Goal: Transaction & Acquisition: Purchase product/service

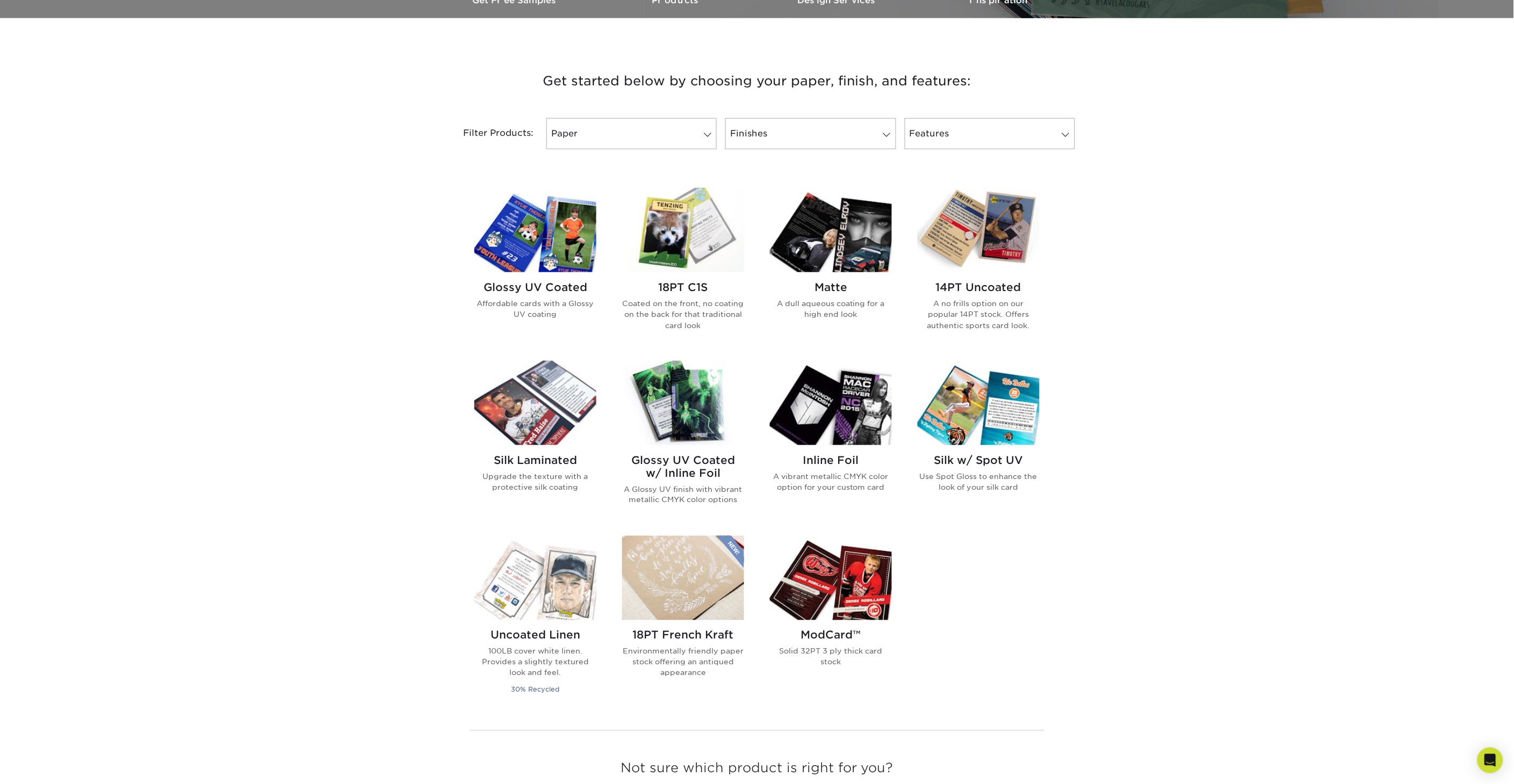
scroll to position [357, 0]
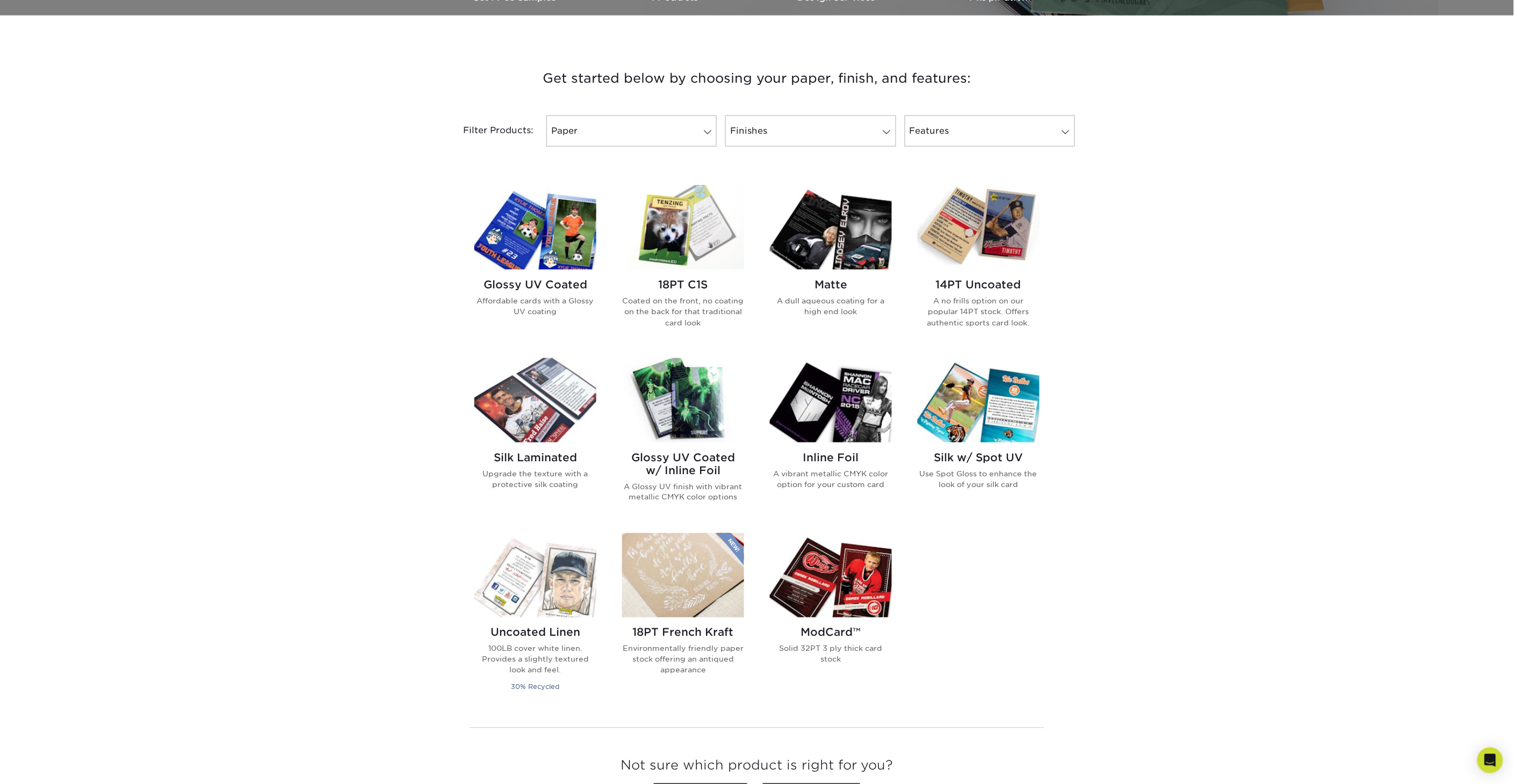
click at [680, 461] on h2 "Glossy UV Coated w/ Inline Foil" at bounding box center [683, 464] width 122 height 26
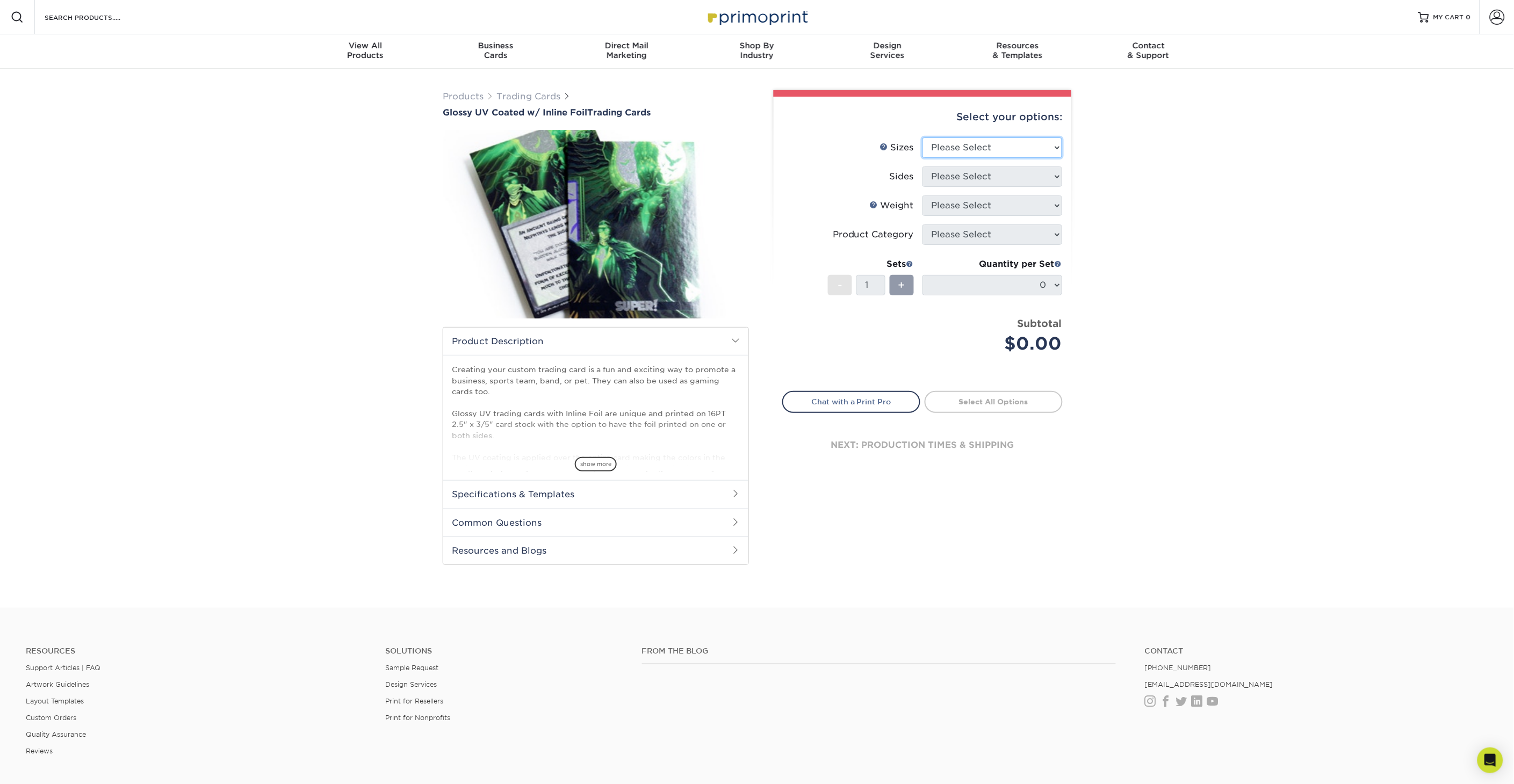
click at [1014, 147] on select "Please Select 2.5" x 3.5"" at bounding box center [992, 148] width 140 height 21
select select "2.50x3.50"
click at [922, 138] on select "Please Select 2.5" x 3.5"" at bounding box center [992, 148] width 140 height 21
click at [1001, 173] on select "Please Select Print Both Sides - Foil Back Only Print Both Sides - Foil Both Si…" at bounding box center [992, 177] width 140 height 21
select select "e9e9dfb3-fba1-4d60-972c-fd9ca5904d33"
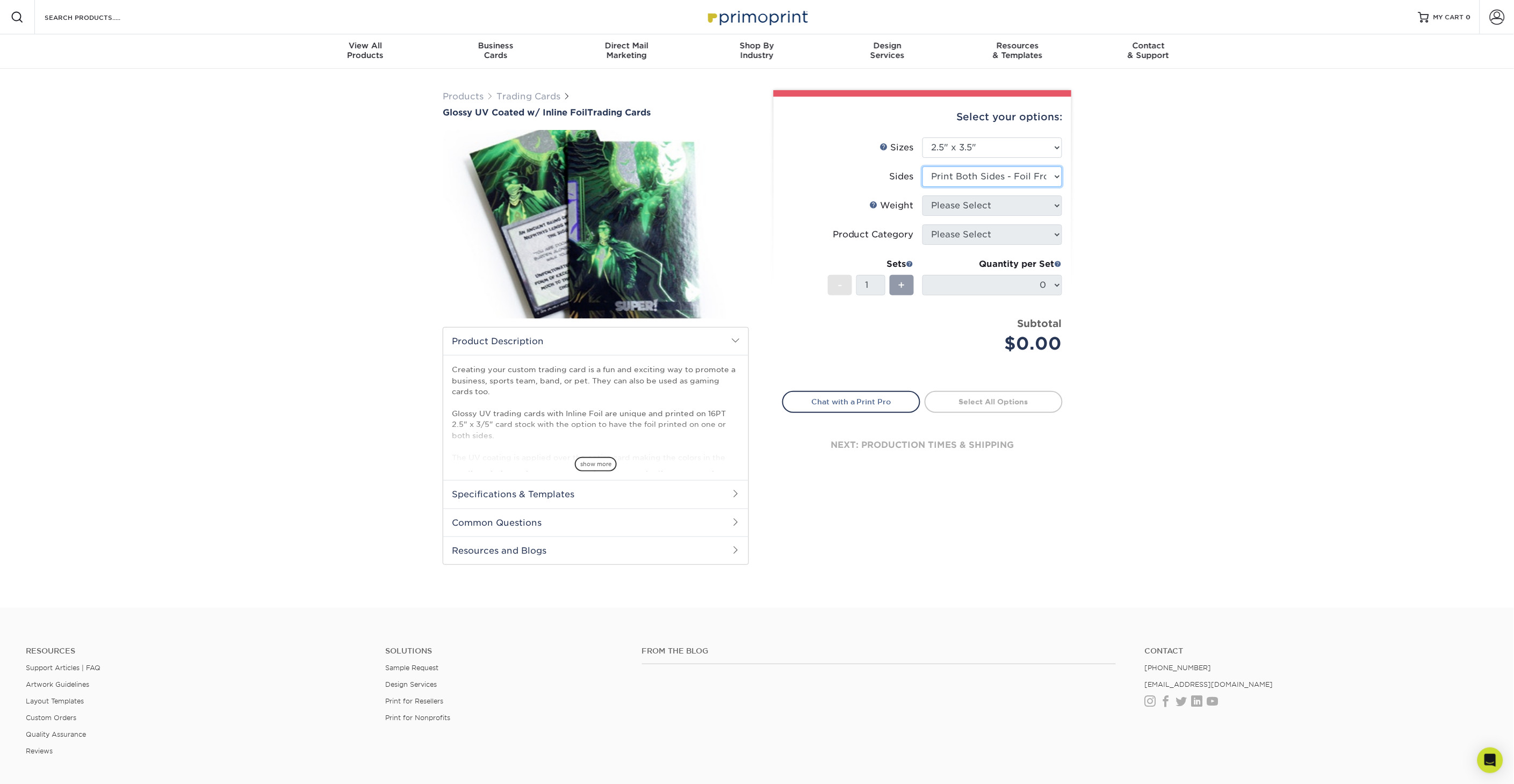
click at [922, 167] on select "Please Select Print Both Sides - Foil Back Only Print Both Sides - Foil Both Si…" at bounding box center [992, 177] width 140 height 21
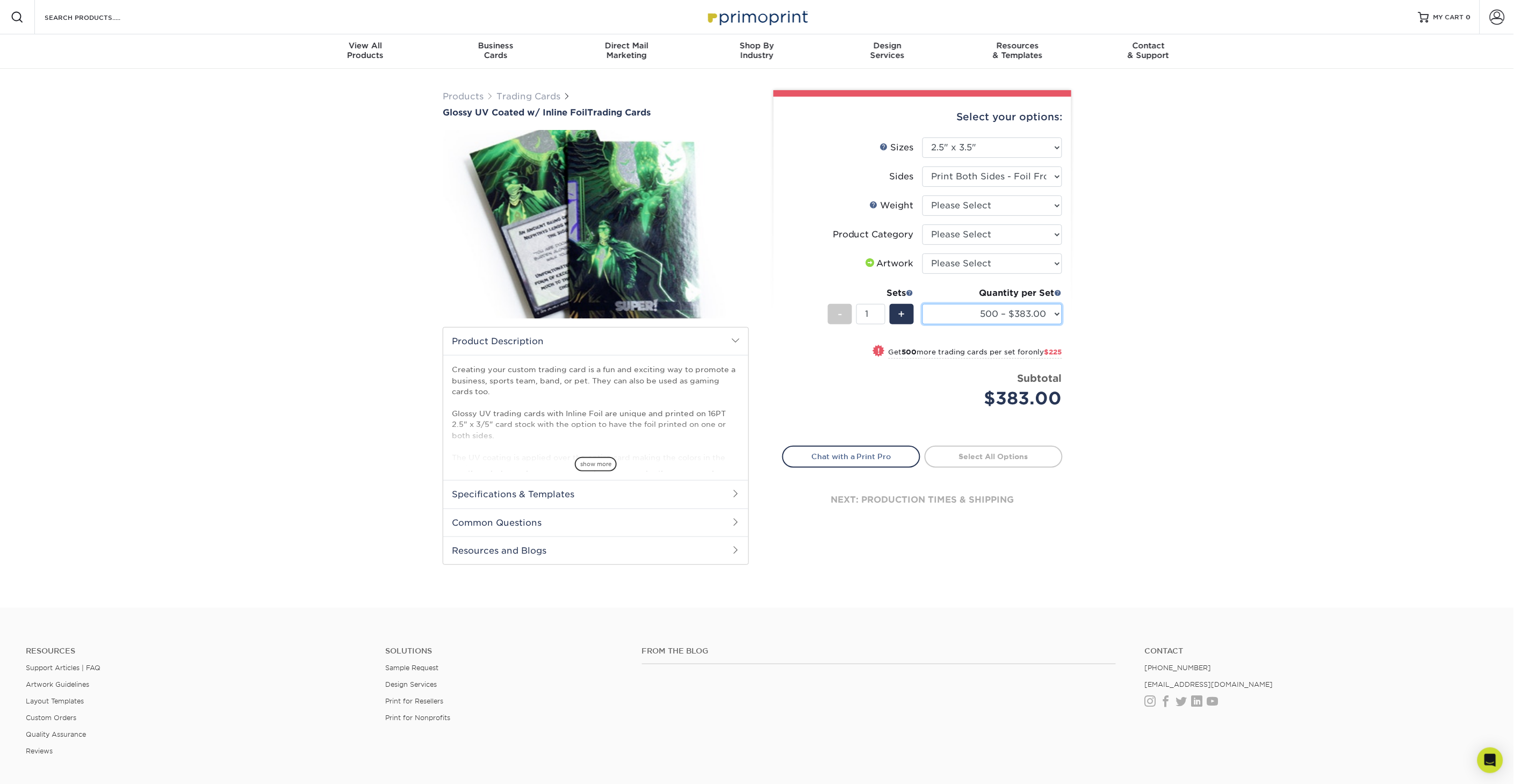
click at [1033, 315] on select "500 – $383.00 1000 – $608.00 2500 – $883.00 5000 – $1252.00" at bounding box center [992, 314] width 140 height 21
click at [1033, 315] on select "500 – $383.00 1000 – $608.00 2500 – $883.00 5000 – $1252.00" at bounding box center [992, 314] width 140 height 21
click at [1003, 266] on select "Please Select I will upload files I need a design - $100" at bounding box center [992, 263] width 140 height 21
select select "upload"
click at [922, 253] on select "Please Select I will upload files I need a design - $100" at bounding box center [992, 263] width 140 height 21
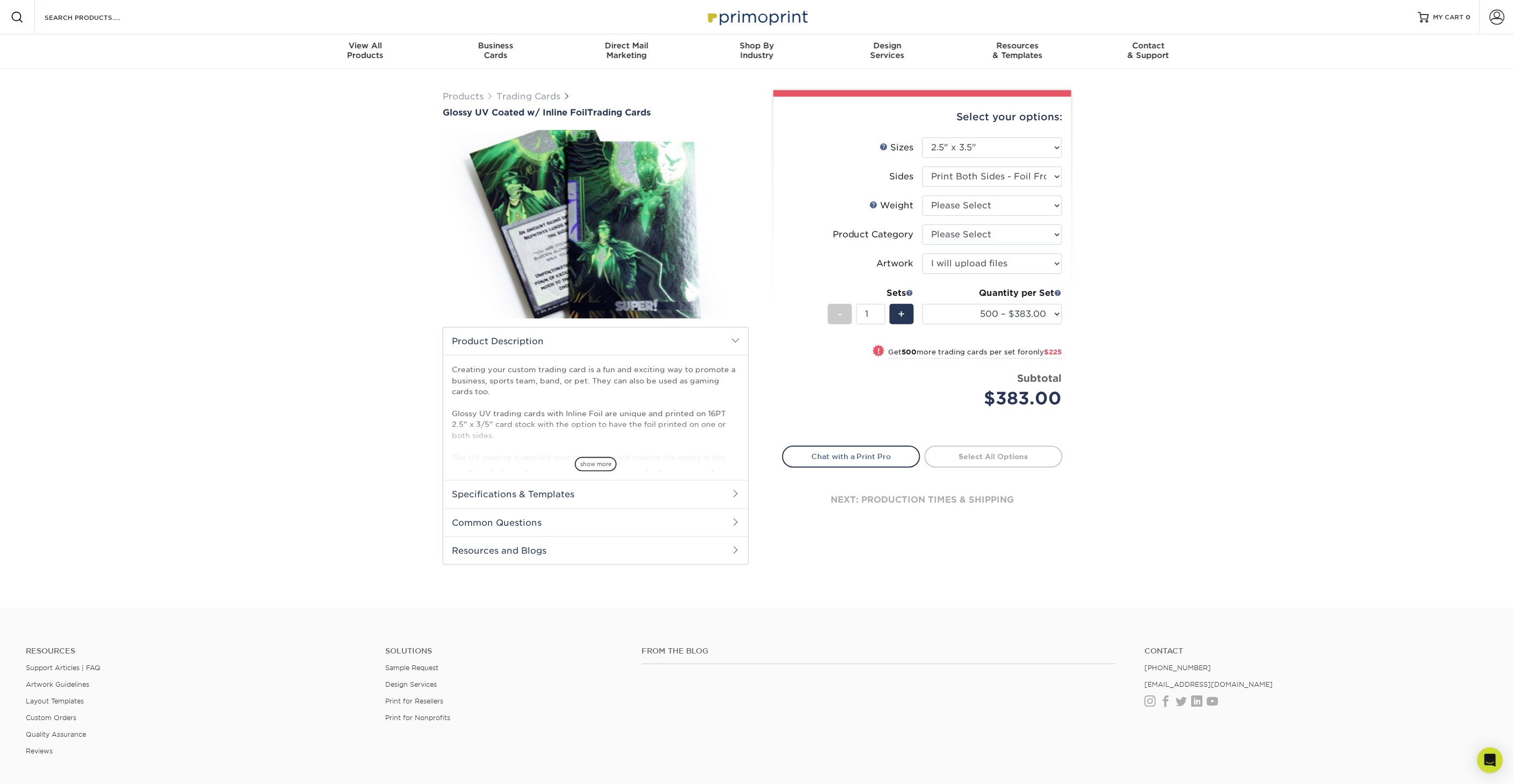
click at [984, 244] on li "Product Category Please Select Trading Cards" at bounding box center [922, 239] width 279 height 29
click at [983, 235] on select "Please Select Trading Cards" at bounding box center [992, 235] width 140 height 21
select select "c2f9bce9-36c2-409d-b101-c29d9d031e18"
click at [922, 225] on select "Please Select Trading Cards" at bounding box center [992, 235] width 140 height 21
click at [969, 212] on select "Please Select 16PT" at bounding box center [992, 206] width 140 height 21
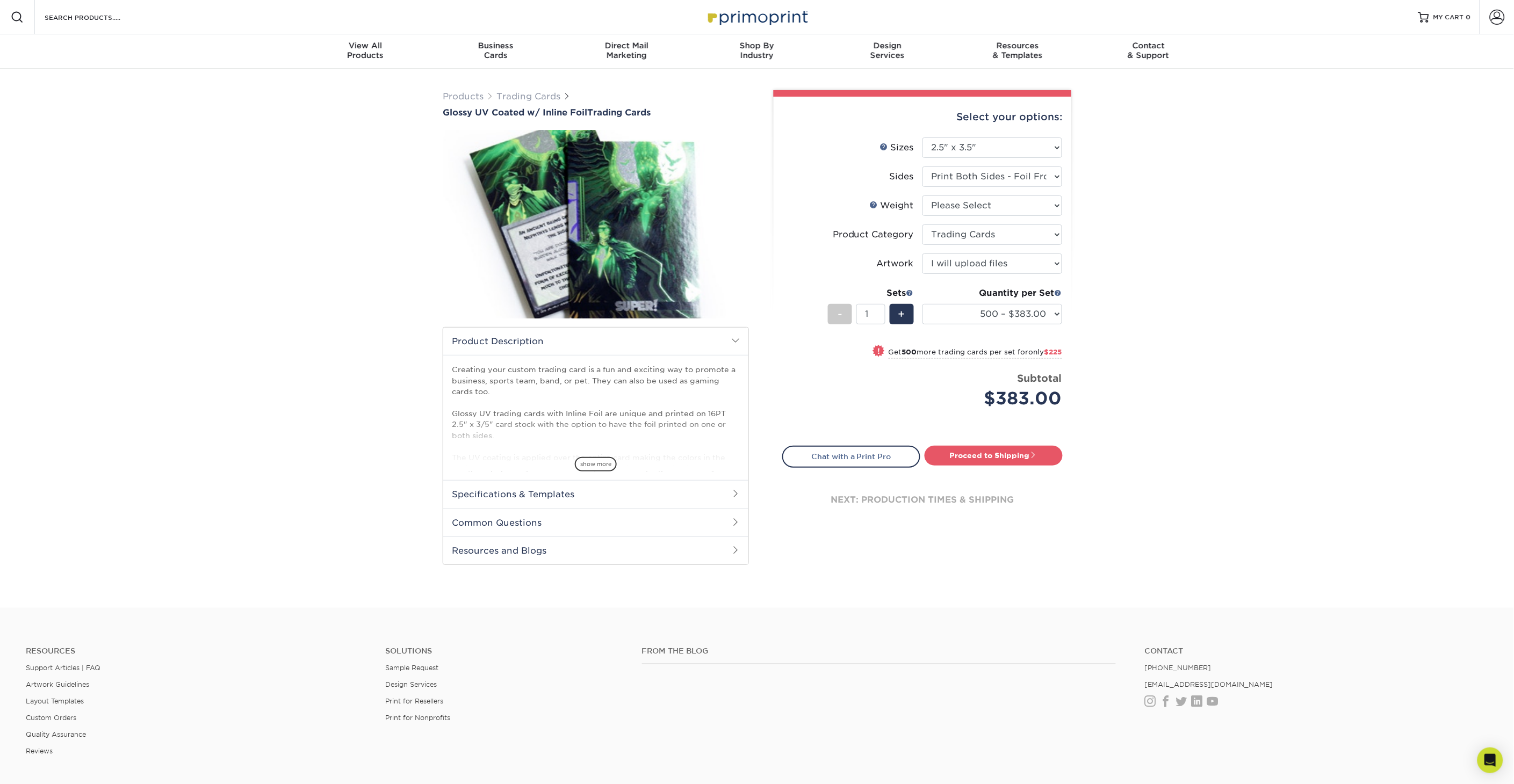
click at [1189, 245] on div "Products Trading Cards Glossy UV Coated w/ Inline Foil Trading Cards /" at bounding box center [757, 338] width 1514 height 539
click at [598, 461] on span "show more" at bounding box center [595, 464] width 42 height 15
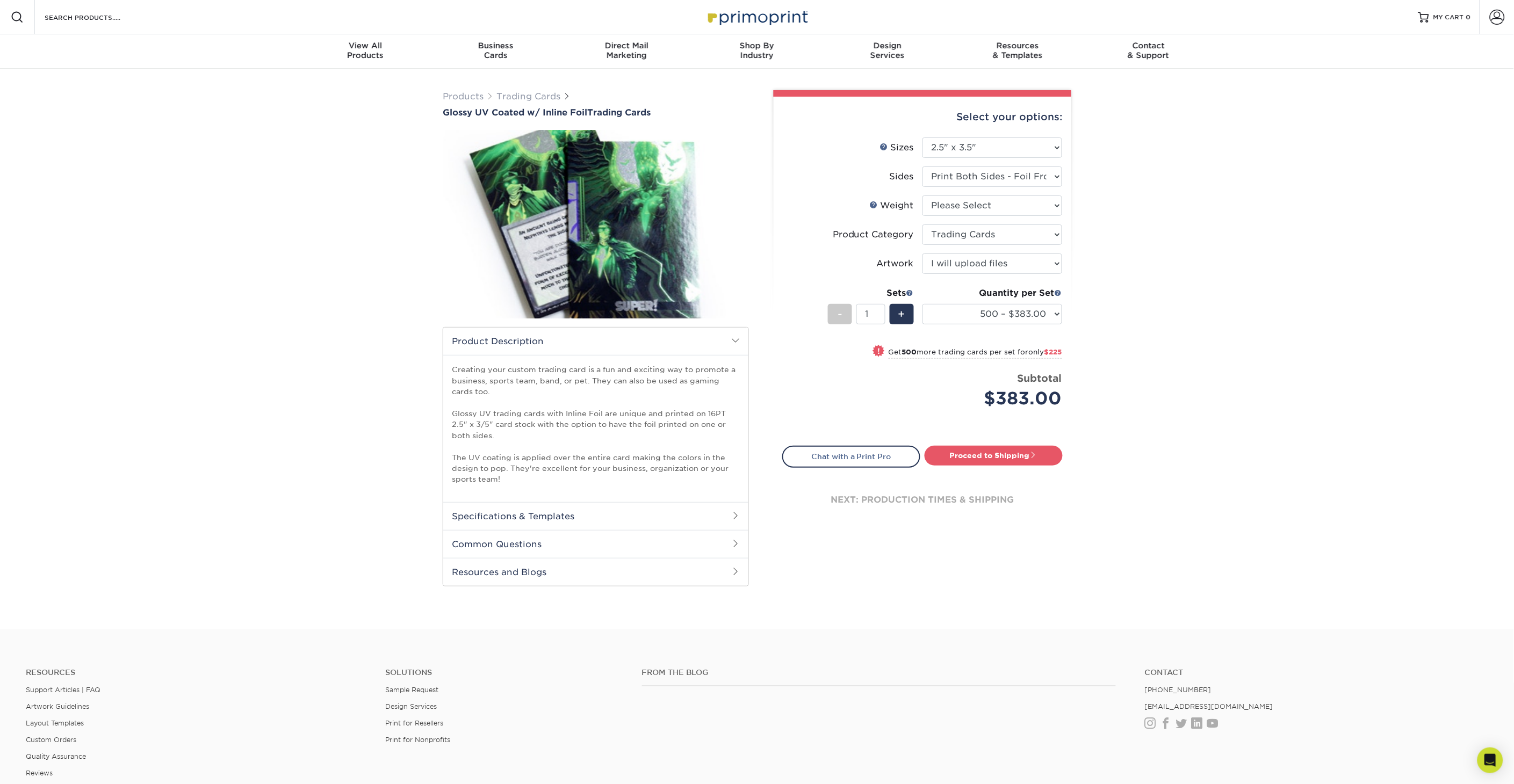
click at [614, 502] on h2 "Specifications & Templates" at bounding box center [596, 516] width 305 height 28
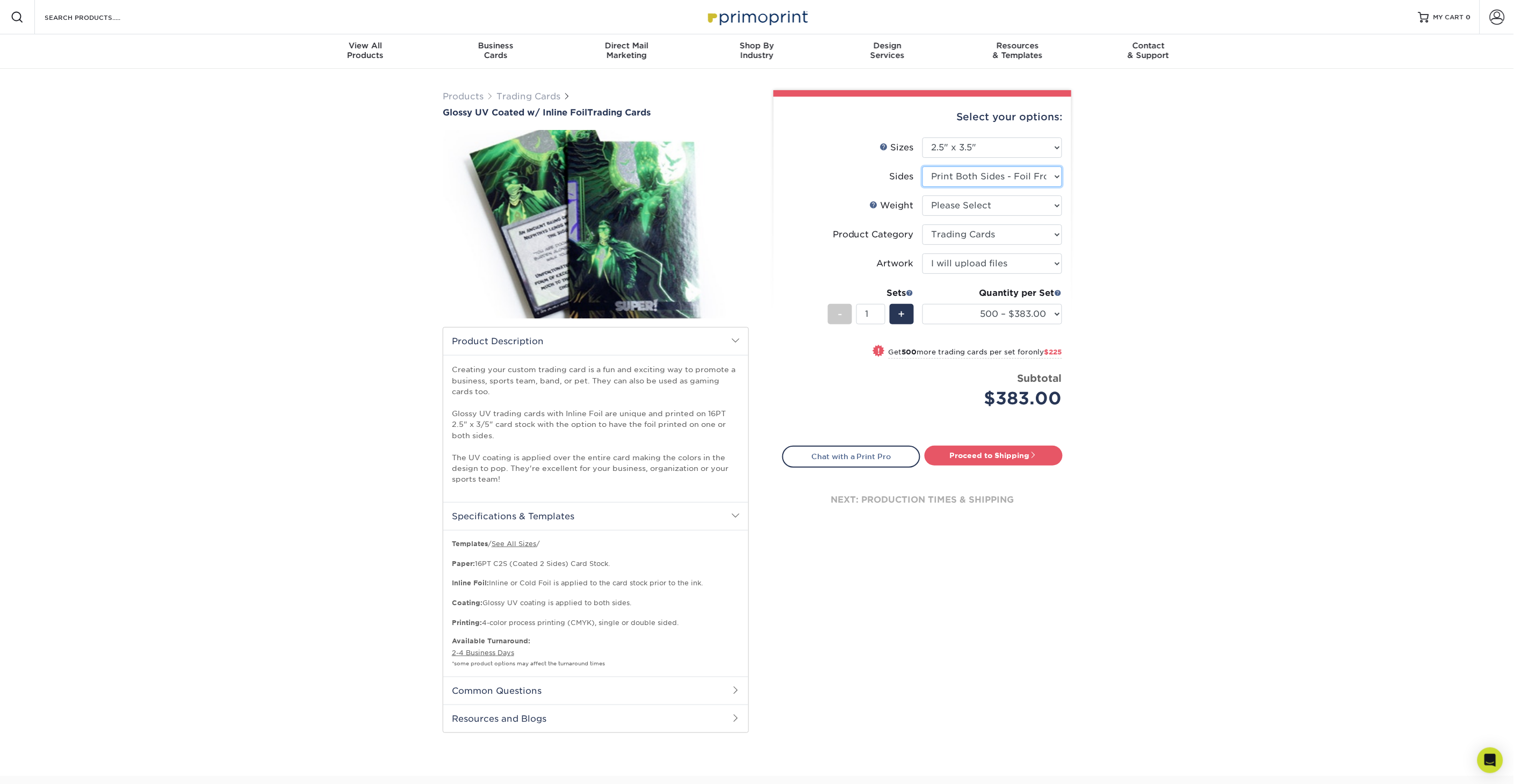
click at [991, 175] on select "Please Select Print Both Sides - Foil Back Only Print Both Sides - Foil Both Si…" at bounding box center [992, 177] width 140 height 21
select select "a75ac2f1-9911-48d6-841d-245b5ac08f27"
click at [922, 167] on select "Please Select Print Both Sides - Foil Back Only Print Both Sides - Foil Both Si…" at bounding box center [992, 177] width 140 height 21
select select "-1"
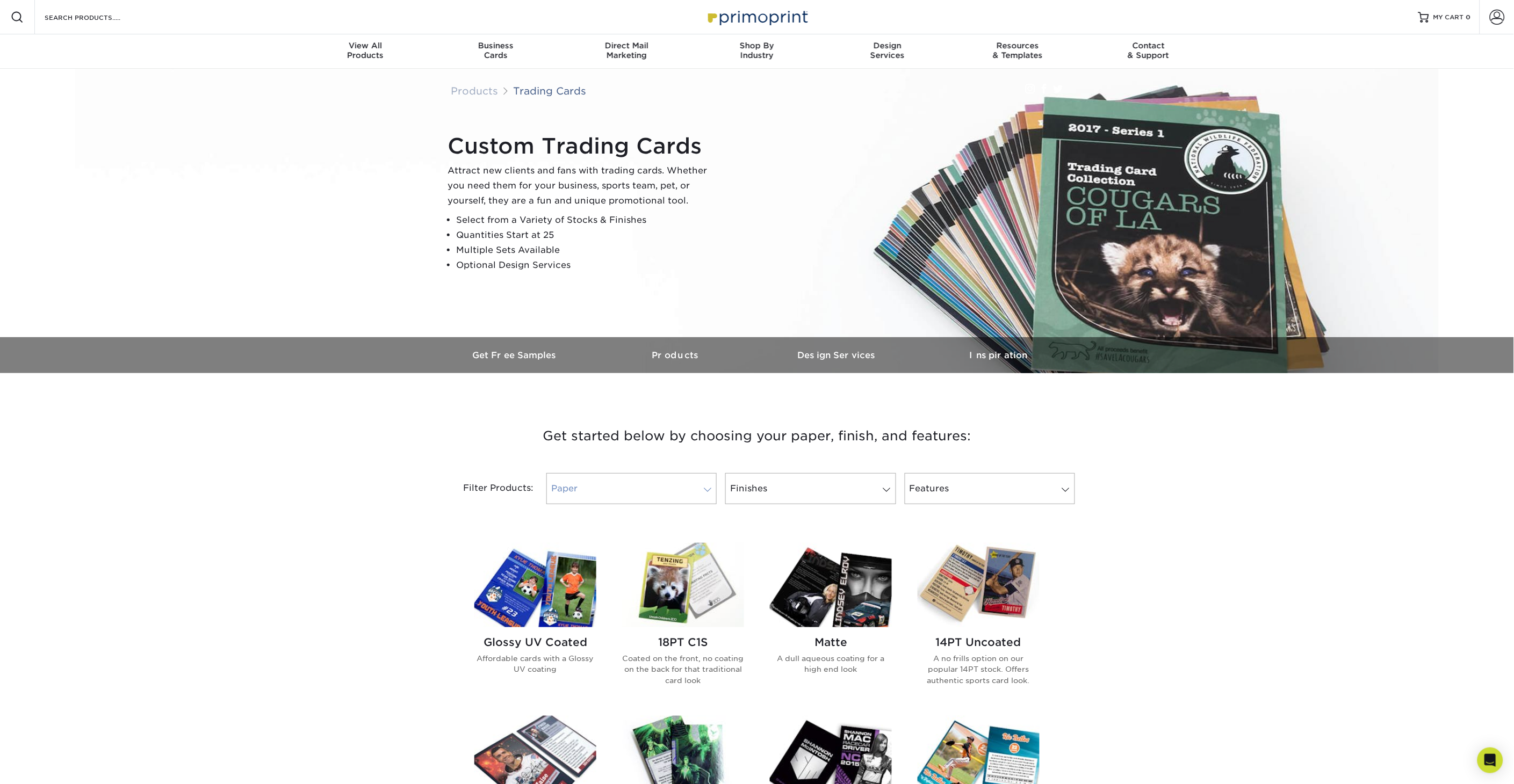
click at [686, 486] on link "Paper" at bounding box center [631, 489] width 170 height 31
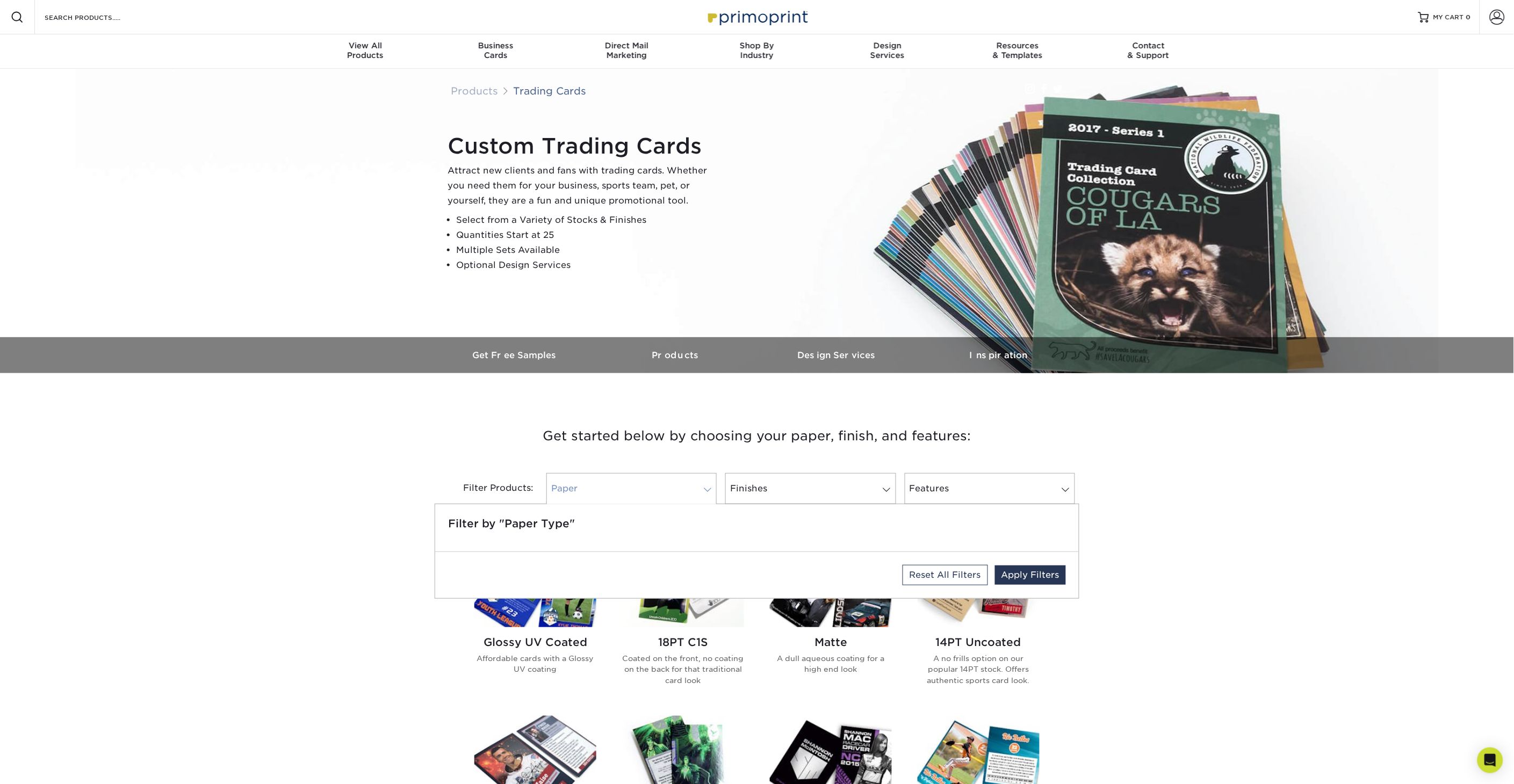
click at [686, 486] on link "Paper" at bounding box center [631, 489] width 170 height 31
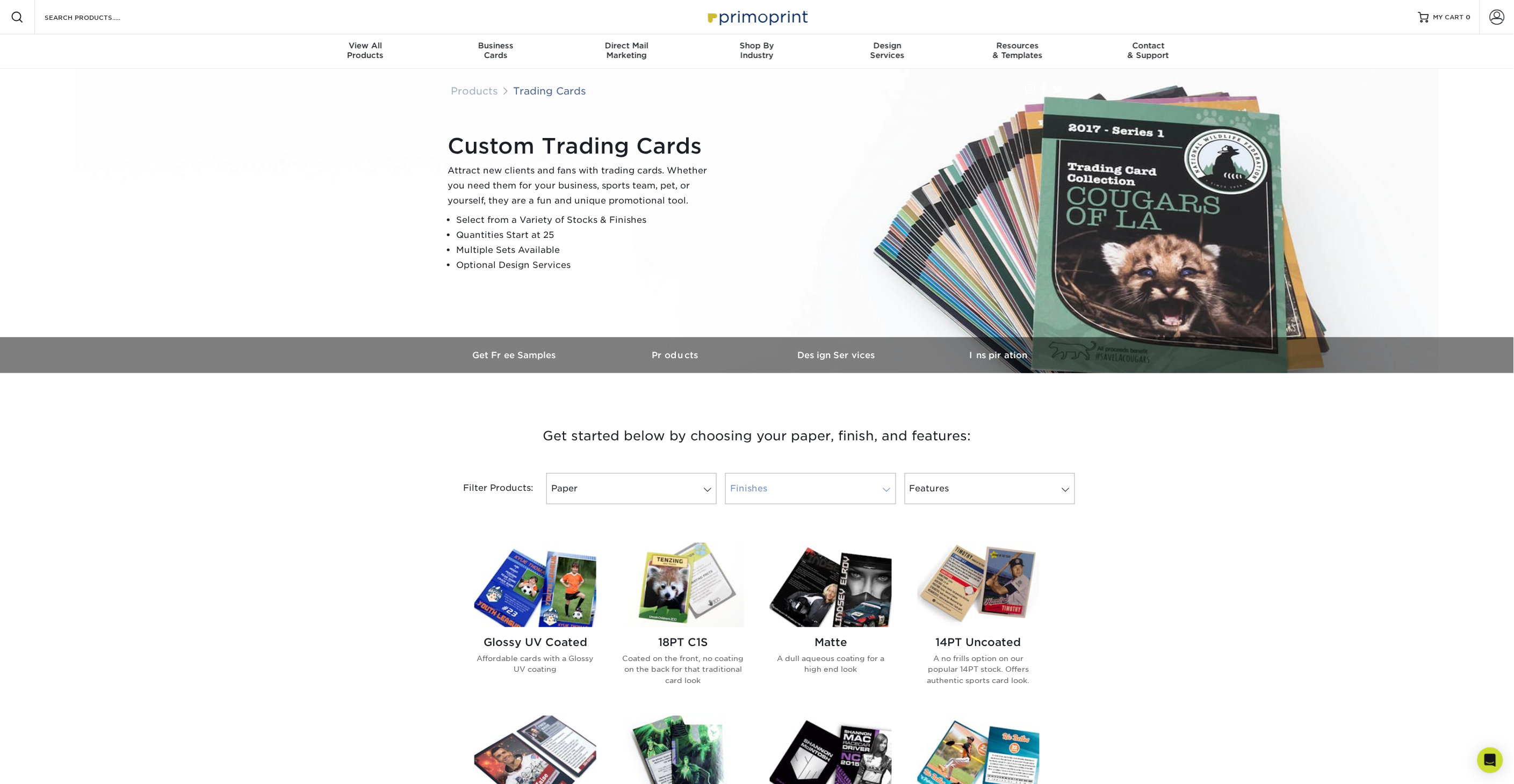
click at [816, 485] on link "Finishes" at bounding box center [811, 489] width 170 height 31
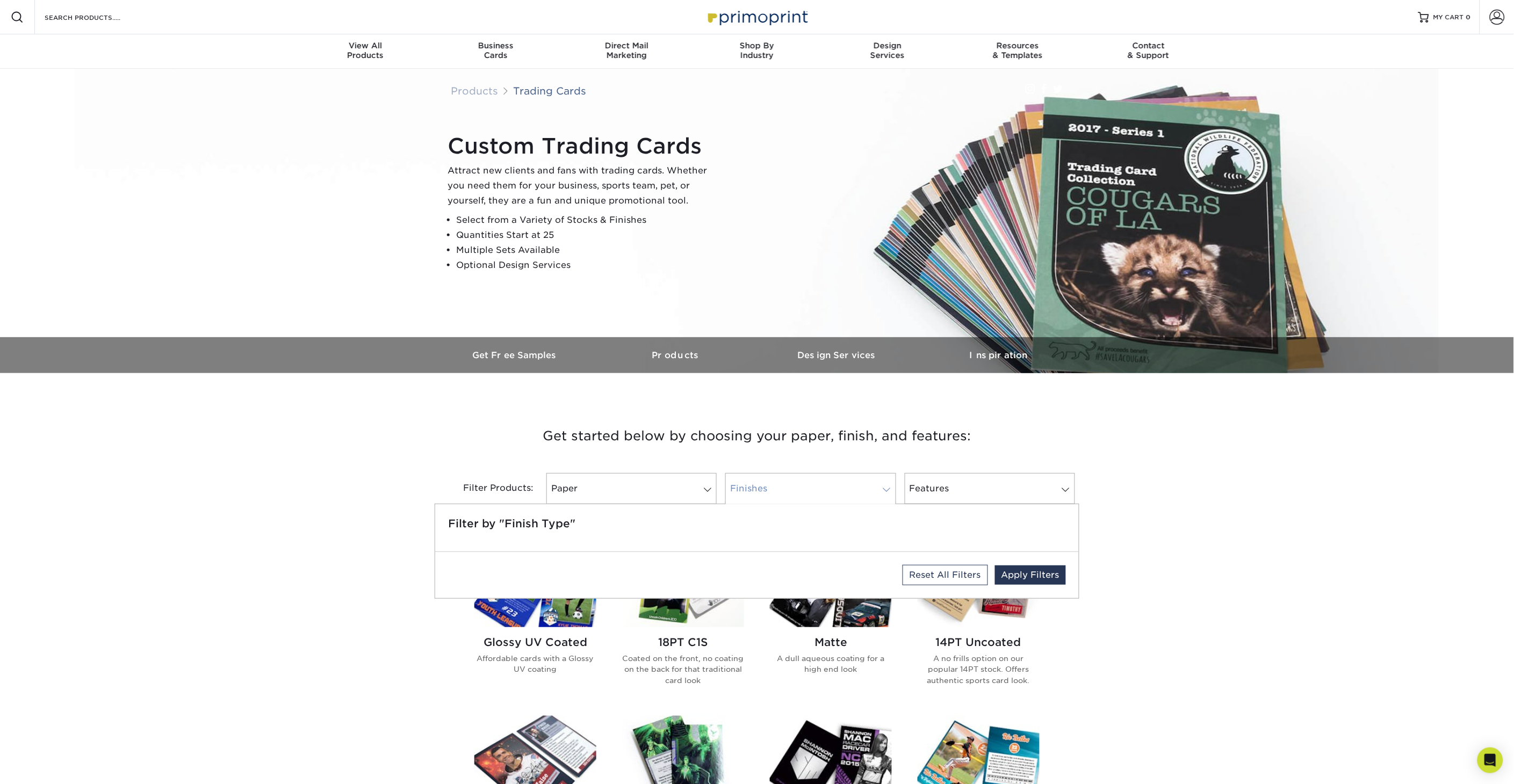
click at [816, 485] on link "Finishes" at bounding box center [811, 489] width 170 height 31
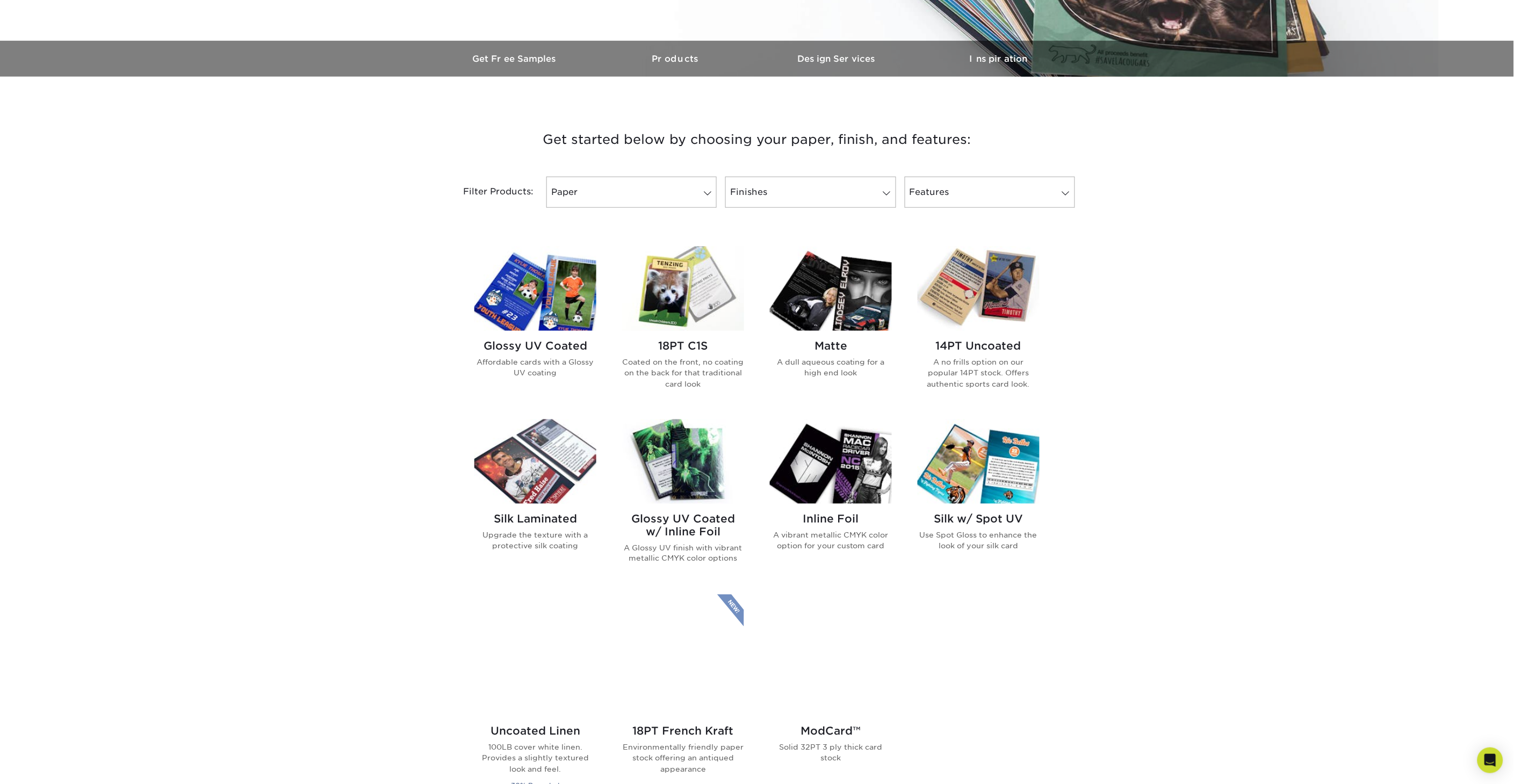
scroll to position [298, 0]
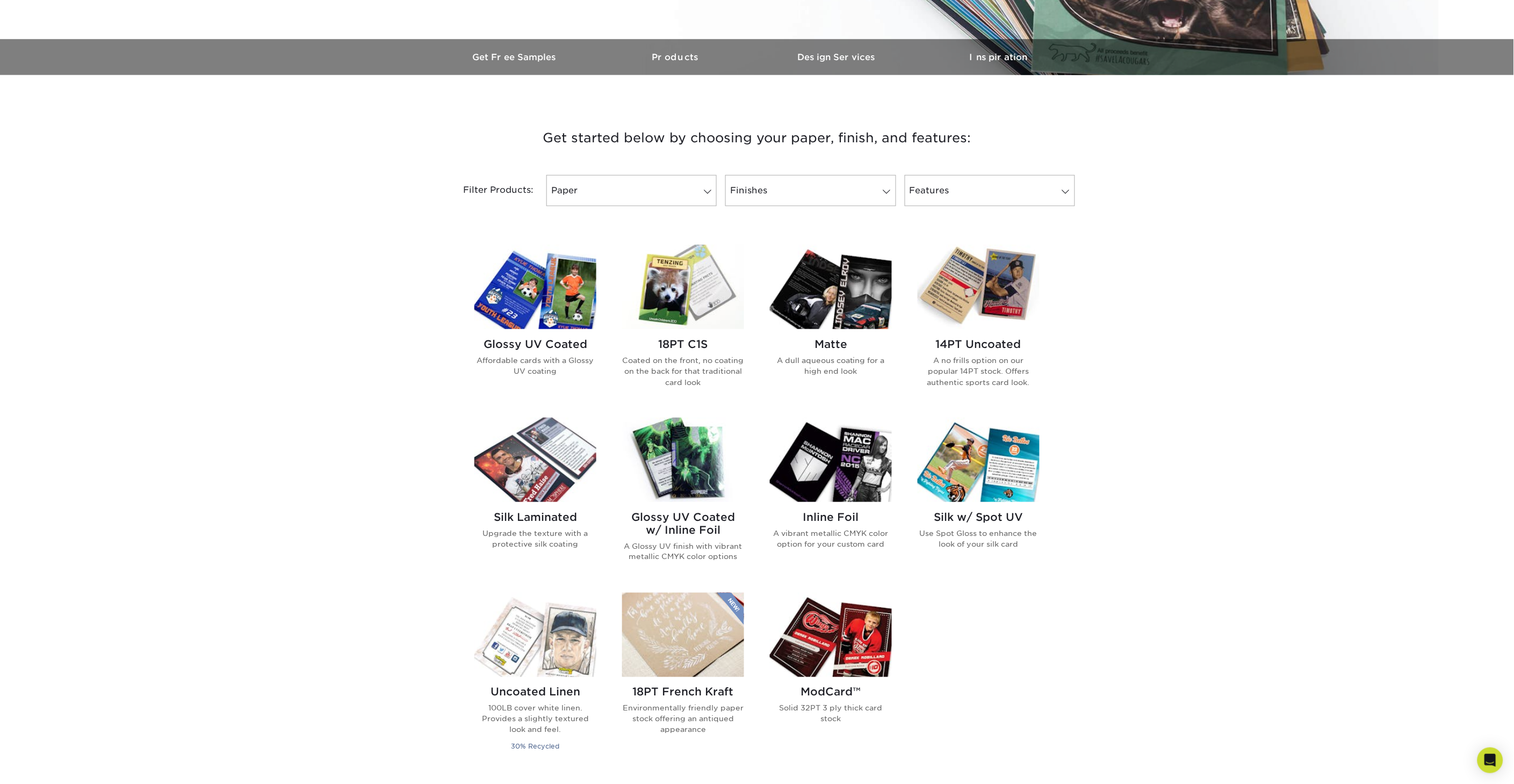
click at [559, 468] on img at bounding box center [535, 460] width 122 height 84
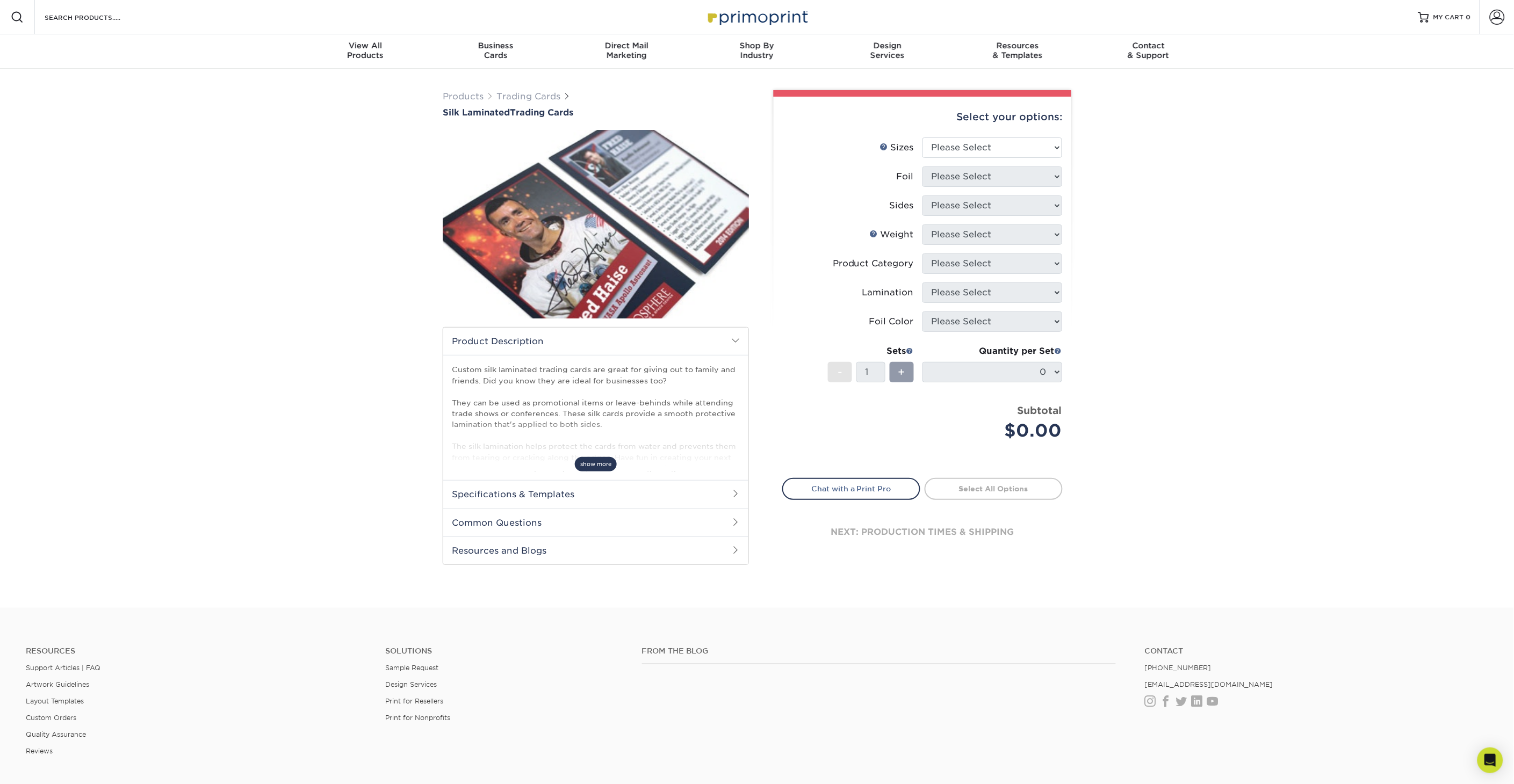
click at [588, 469] on span "show more" at bounding box center [595, 464] width 42 height 15
click at [573, 502] on h2 "Specifications & Templates" at bounding box center [596, 504] width 305 height 28
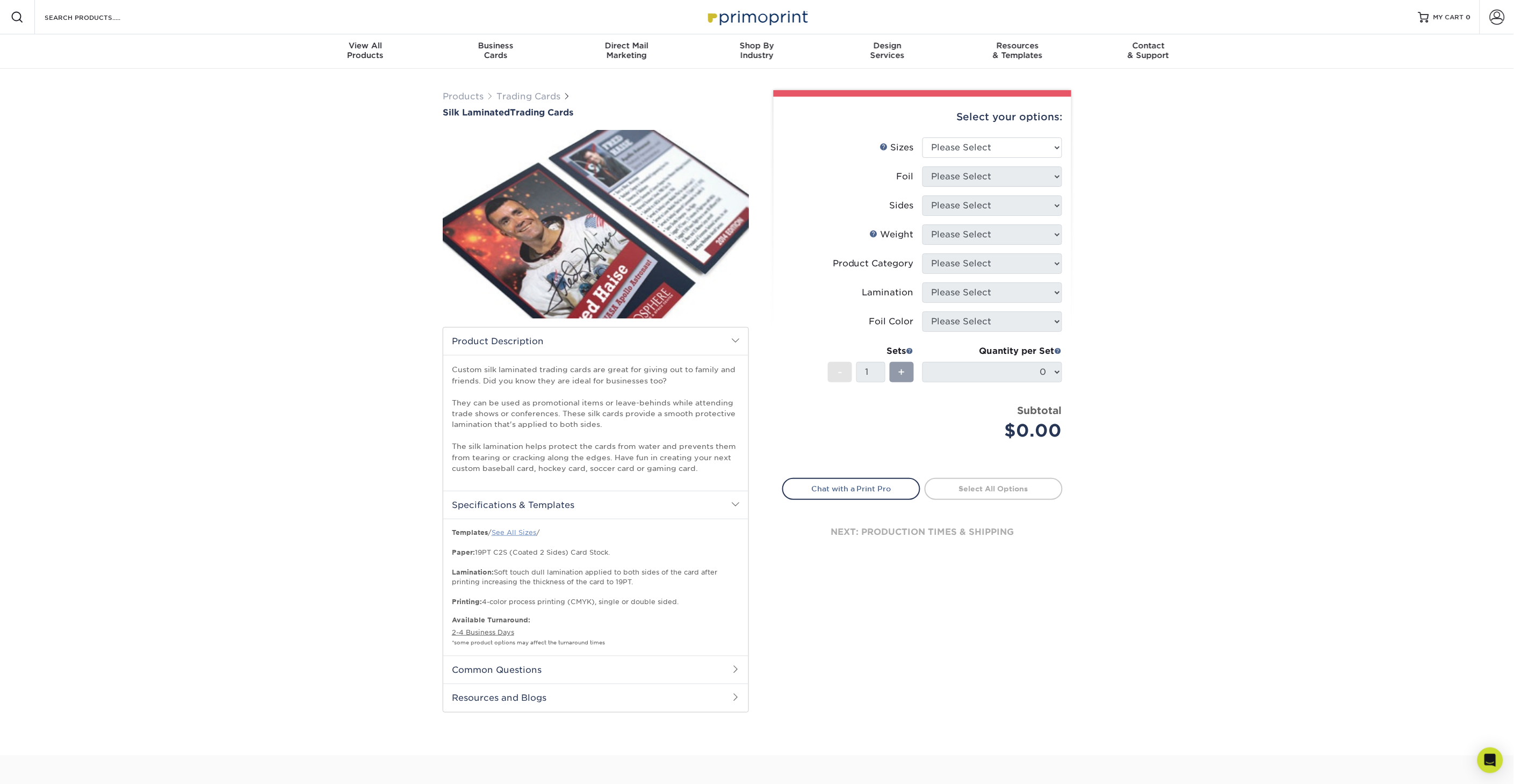
click at [513, 533] on link "See All Sizes" at bounding box center [513, 532] width 44 height 8
click at [581, 669] on h2 "Common Questions" at bounding box center [596, 669] width 305 height 28
click at [987, 149] on select "Please Select 2.5" x 3.5"" at bounding box center [992, 148] width 140 height 21
select select "2.50x3.50"
click at [922, 138] on select "Please Select 2.5" x 3.5"" at bounding box center [992, 148] width 140 height 21
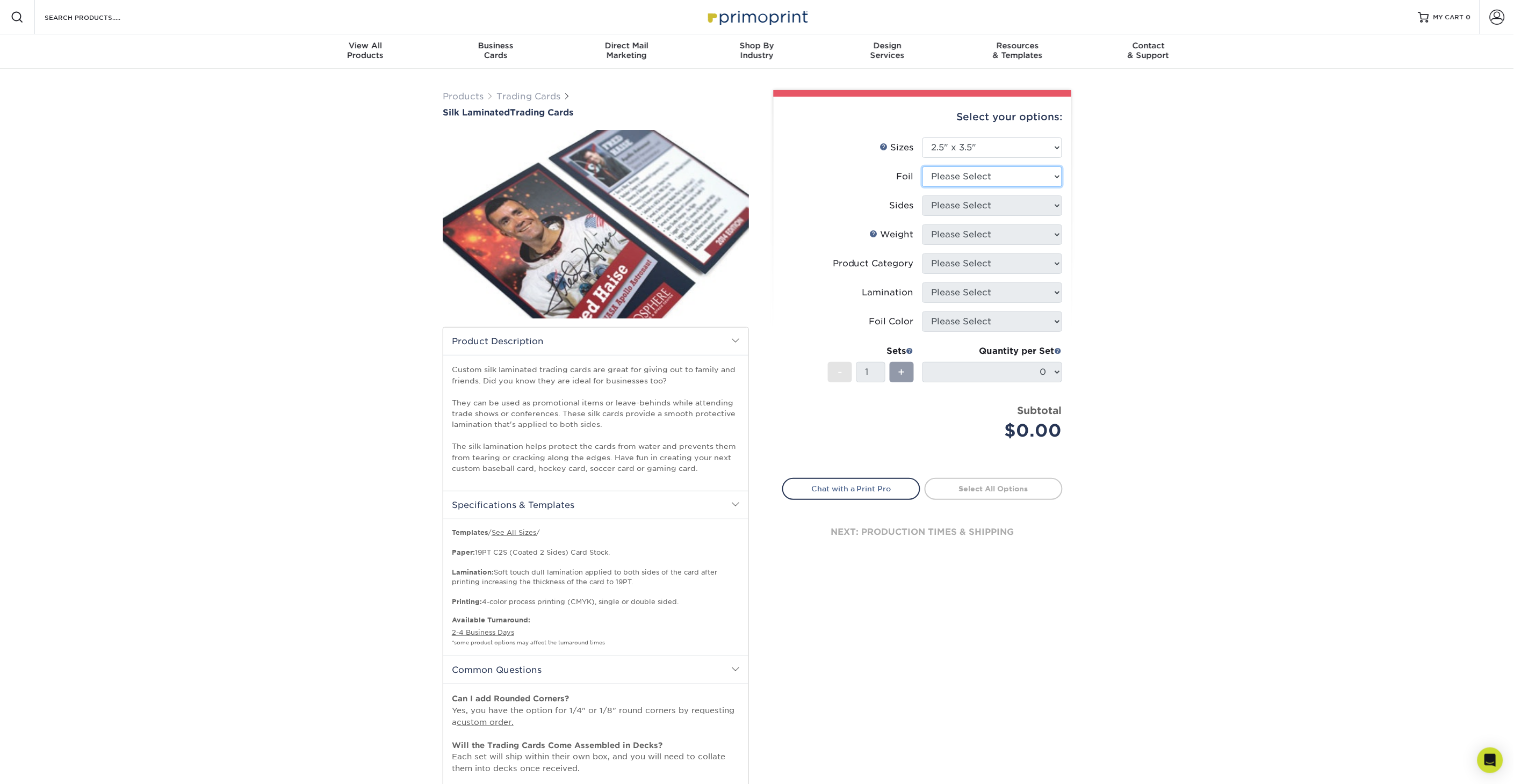
click at [988, 172] on select "Please Select No Yes" at bounding box center [992, 177] width 140 height 21
click at [992, 173] on select "Please Select No Yes" at bounding box center [992, 177] width 140 height 21
select select "0"
click at [922, 167] on select "Please Select No Yes" at bounding box center [992, 177] width 140 height 21
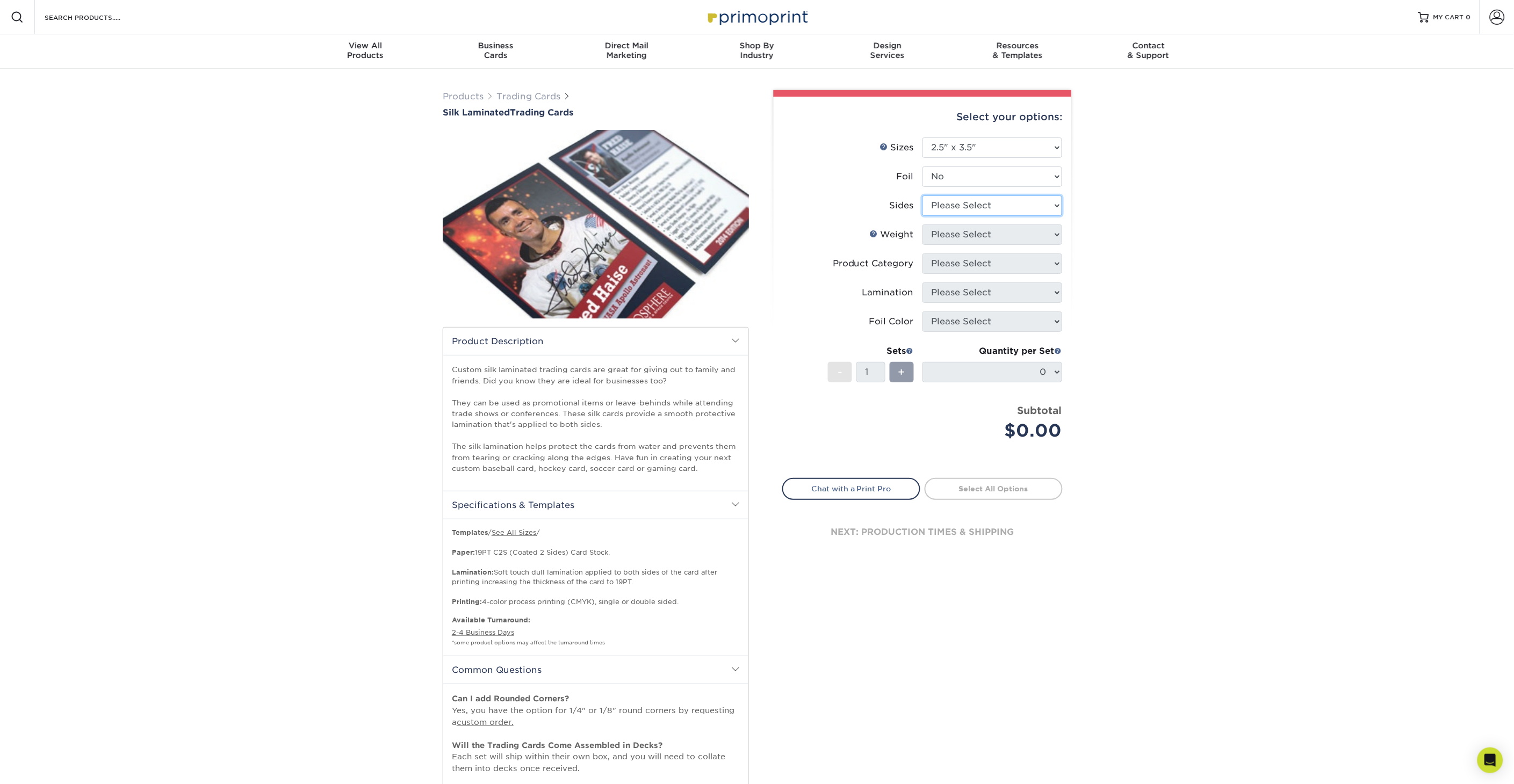
click at [970, 206] on select "Please Select Print Both Sides Print Front Only" at bounding box center [992, 206] width 140 height 21
select select "13abbda7-1d64-4f25-8bb2-c179b224825d"
click at [922, 196] on select "Please Select Print Both Sides Print Front Only" at bounding box center [992, 206] width 140 height 21
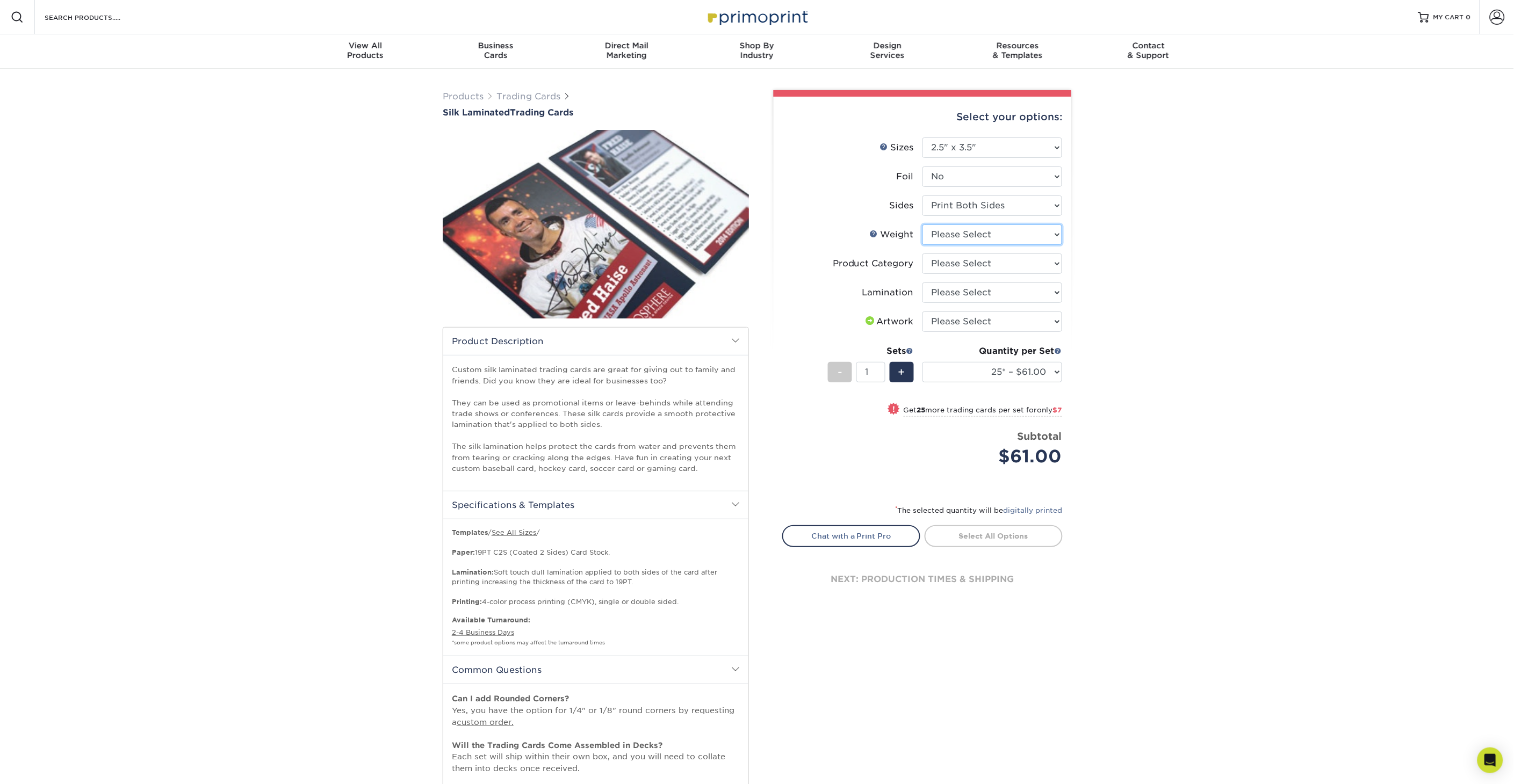
click at [1044, 225] on select "Please Select 16PT" at bounding box center [992, 235] width 140 height 21
select select "16PT"
click at [922, 225] on select "Please Select 16PT" at bounding box center [992, 235] width 140 height 21
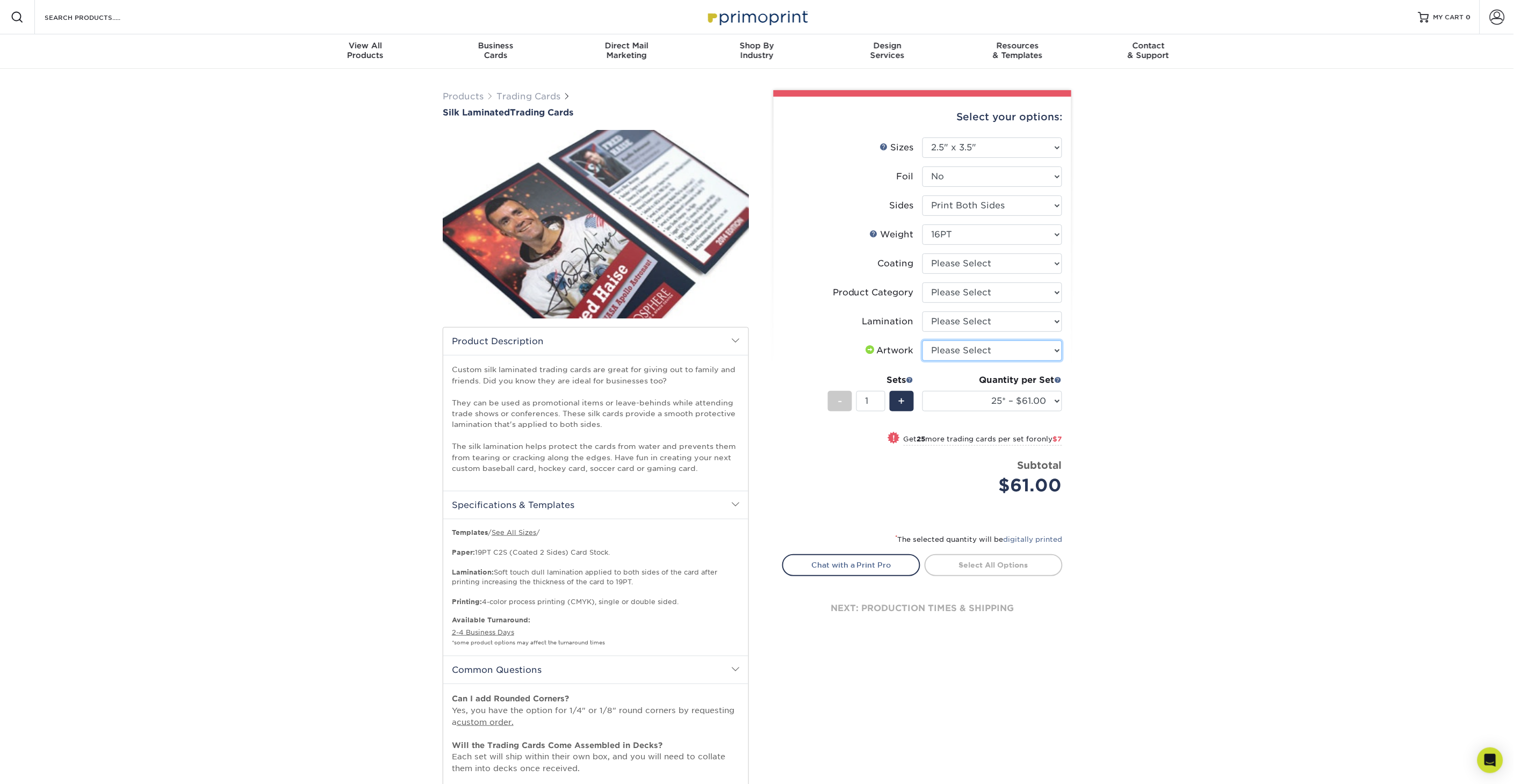
click at [982, 351] on select "Please Select I will upload files I need a design - $100" at bounding box center [992, 350] width 140 height 21
select select "upload"
click at [922, 340] on select "Please Select I will upload files I need a design - $100" at bounding box center [992, 350] width 140 height 21
click at [975, 315] on select "Please Select Silk" at bounding box center [992, 321] width 140 height 21
select select "ccacb42f-45f7-42d3-bbd3-7c8421cf37f0"
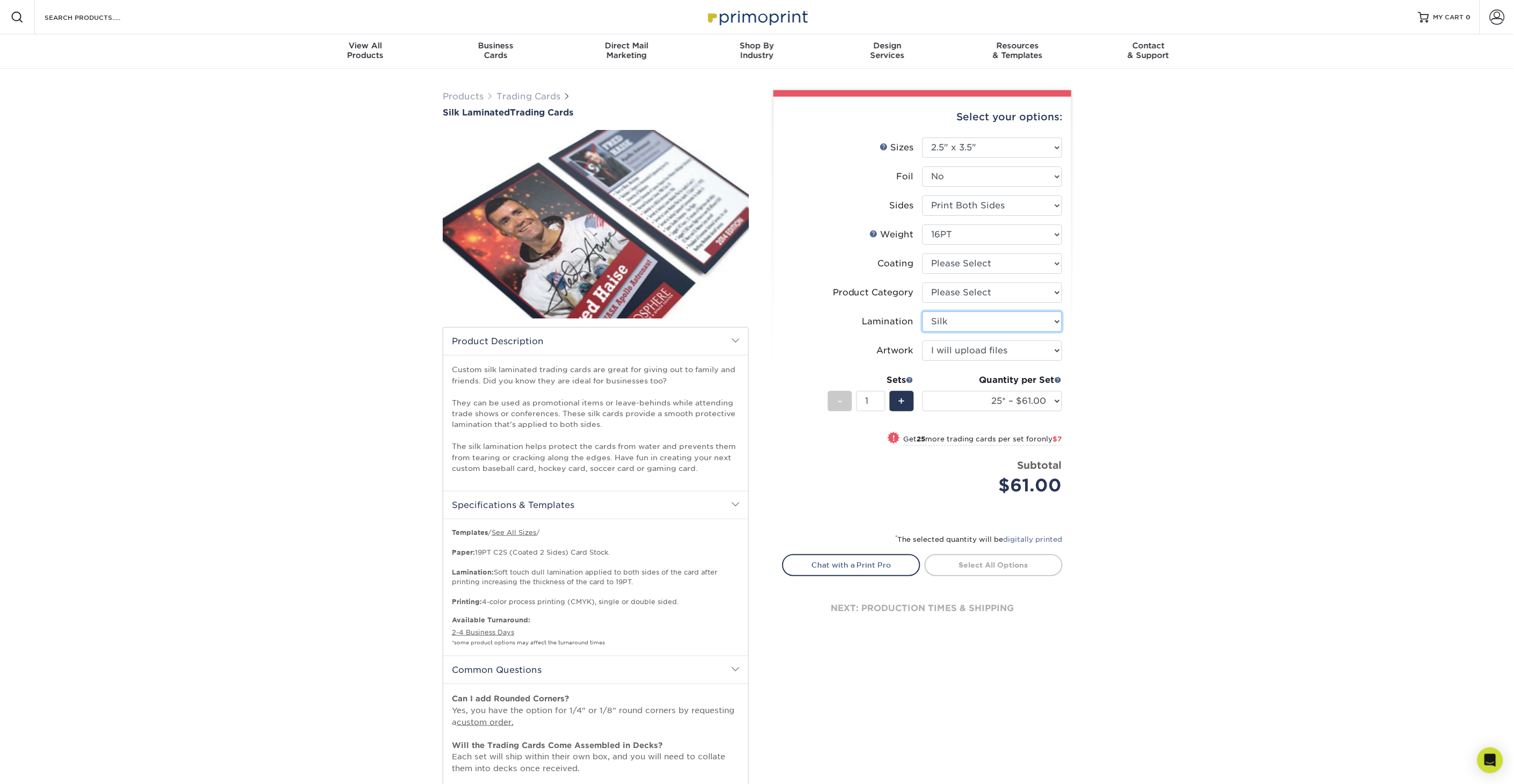
click at [922, 311] on select "Please Select Silk" at bounding box center [992, 321] width 140 height 21
click at [987, 291] on select "Please Select Trading Cards" at bounding box center [992, 292] width 140 height 21
select select "c2f9bce9-36c2-409d-b101-c29d9d031e18"
click at [922, 282] on select "Please Select Trading Cards" at bounding box center [992, 292] width 140 height 21
click at [981, 263] on select at bounding box center [992, 263] width 140 height 21
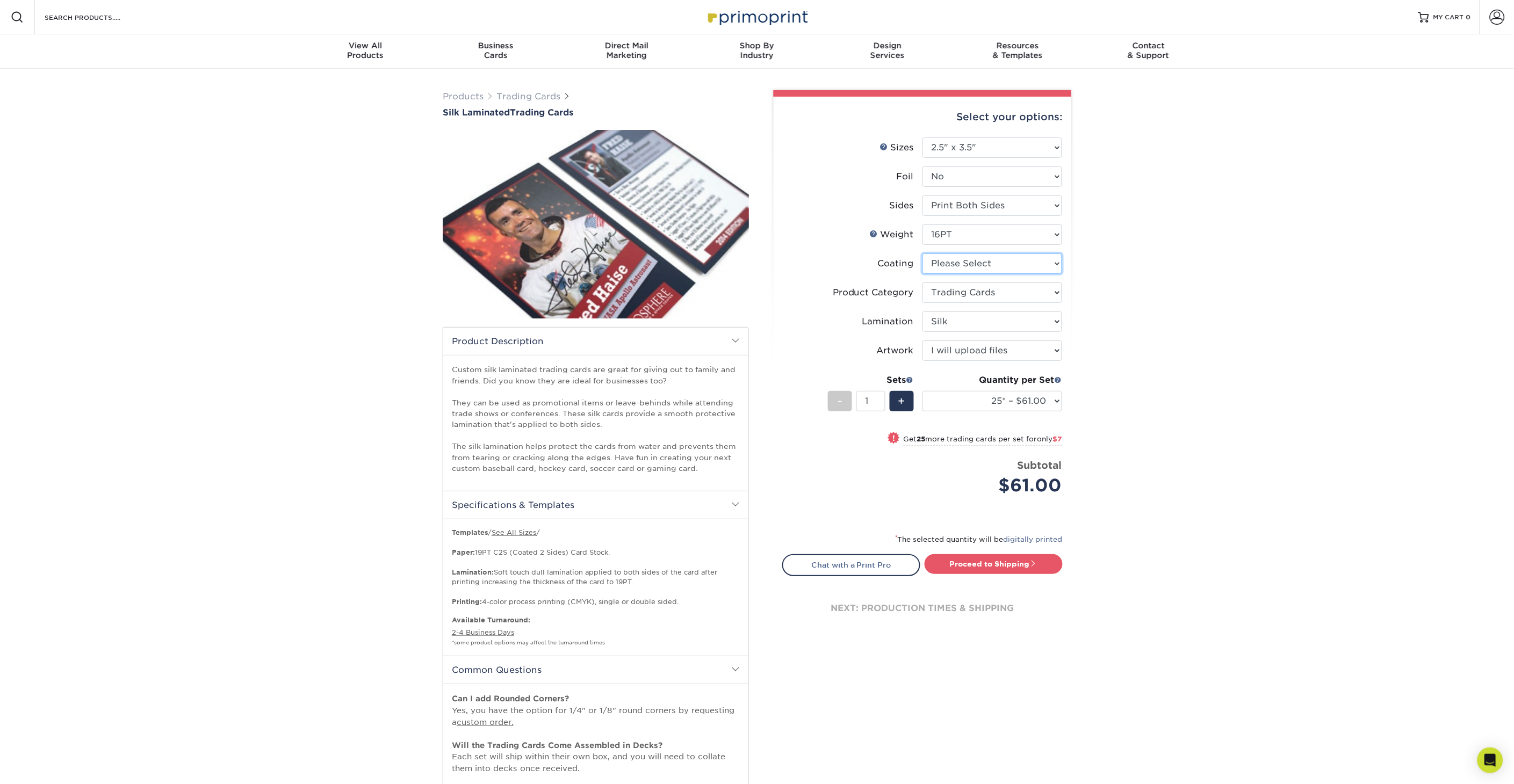
select select "3e7618de-abca-4bda-9f97-8b9129e913d8"
click at [922, 253] on select at bounding box center [992, 263] width 140 height 21
select select "-1"
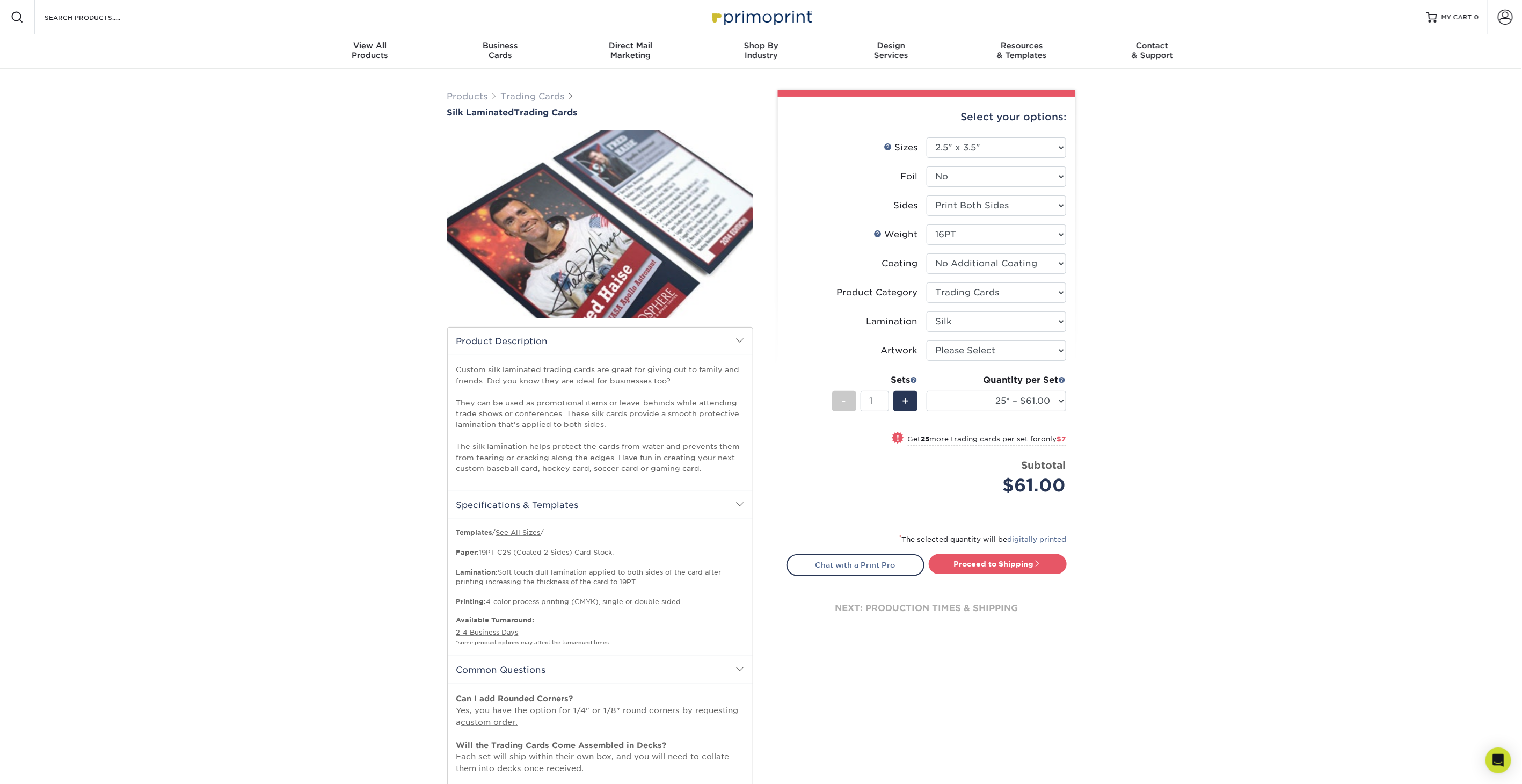
select select "-1"
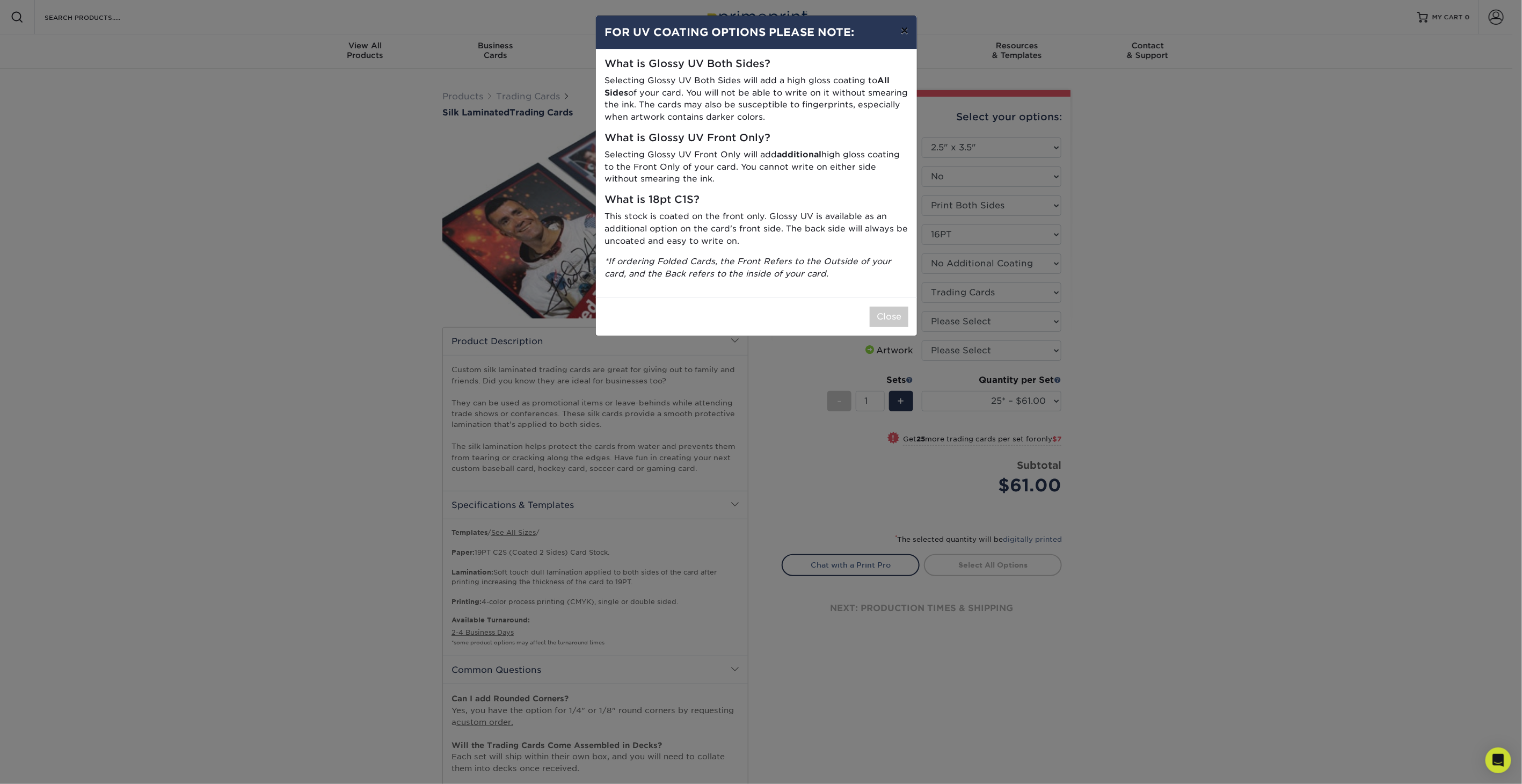
click at [906, 28] on button "×" at bounding box center [905, 30] width 25 height 30
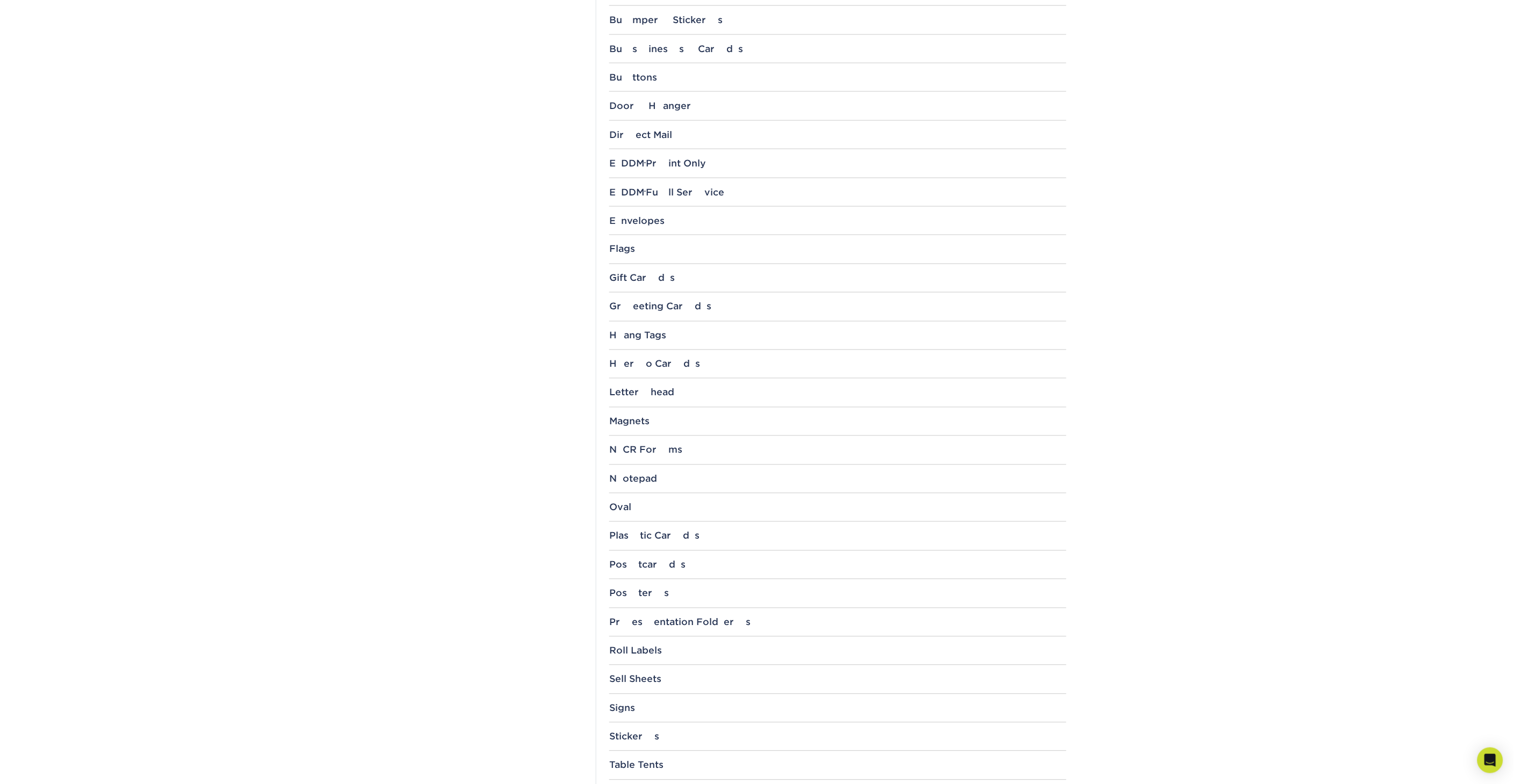
scroll to position [715, 0]
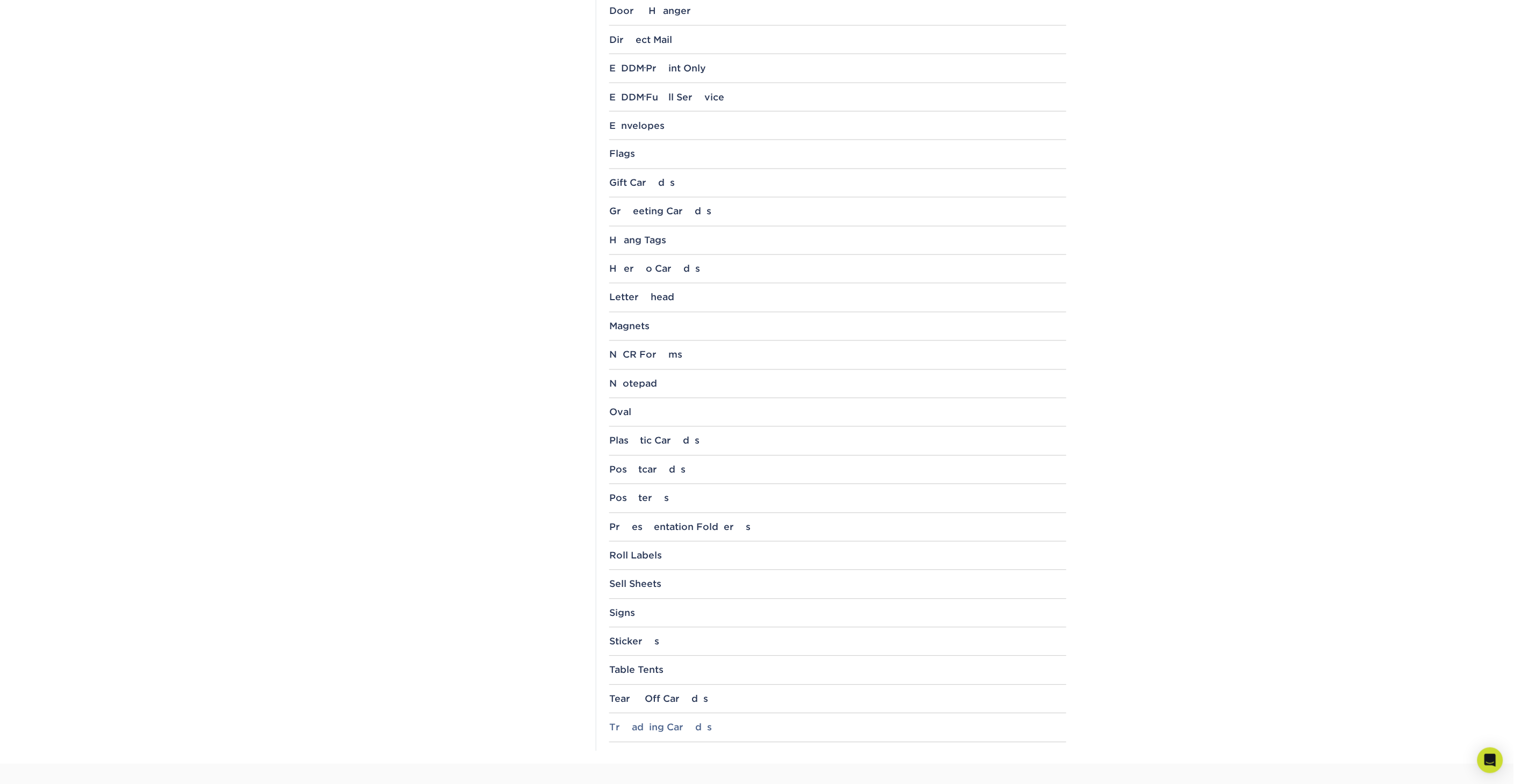
click at [647, 724] on div "Trading Cards" at bounding box center [837, 727] width 457 height 11
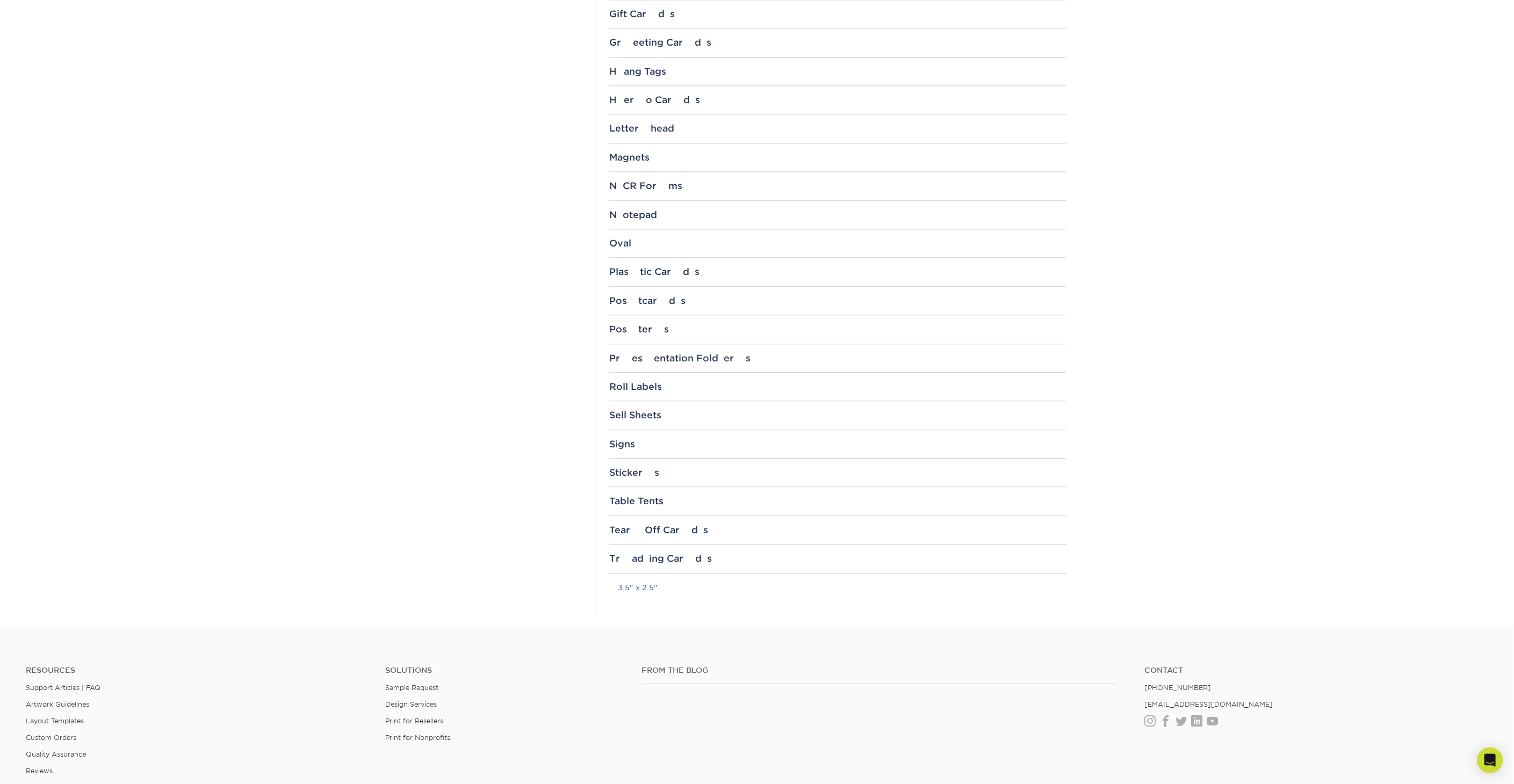
scroll to position [1014, 0]
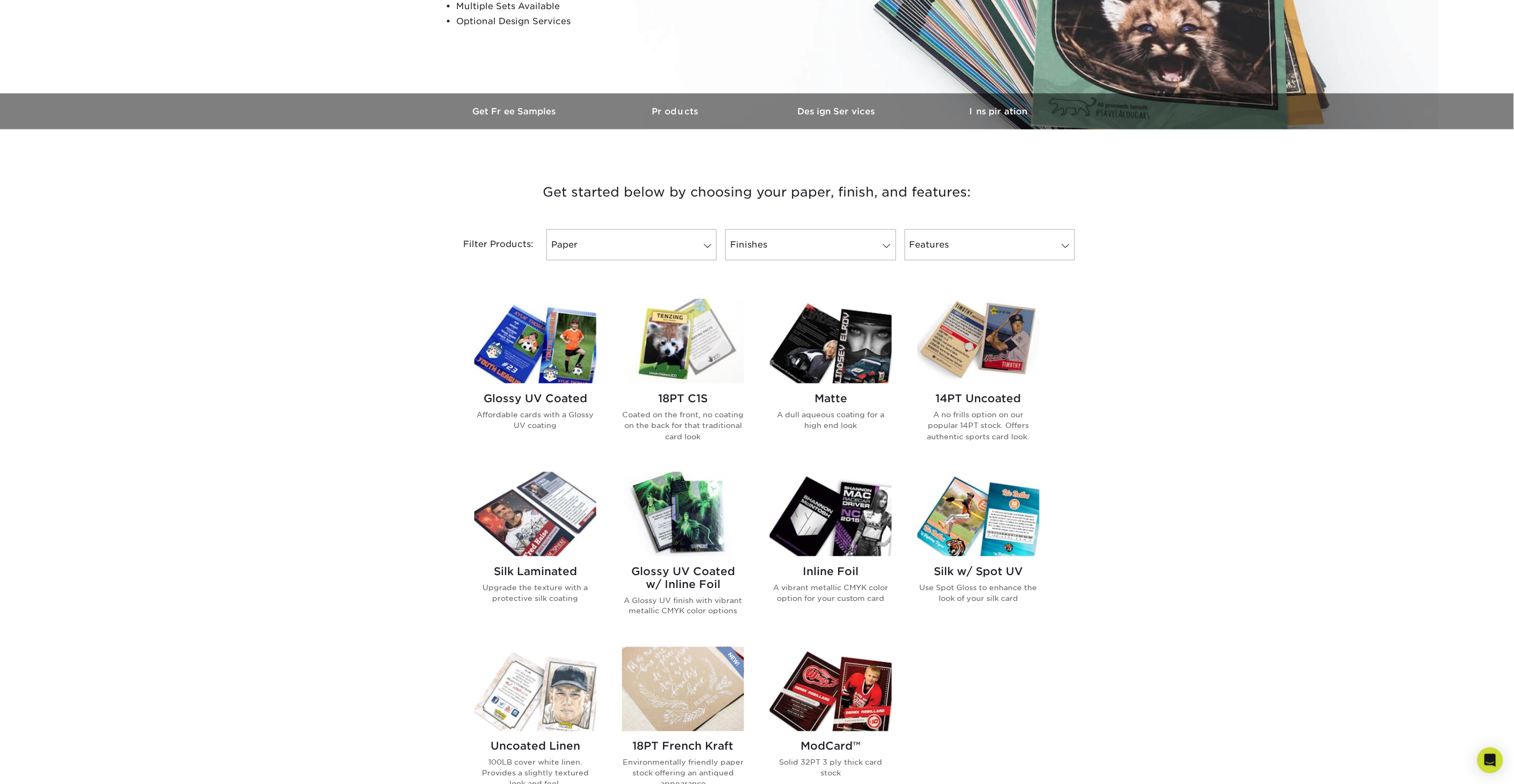
scroll to position [357, 0]
